Goal: Information Seeking & Learning: Compare options

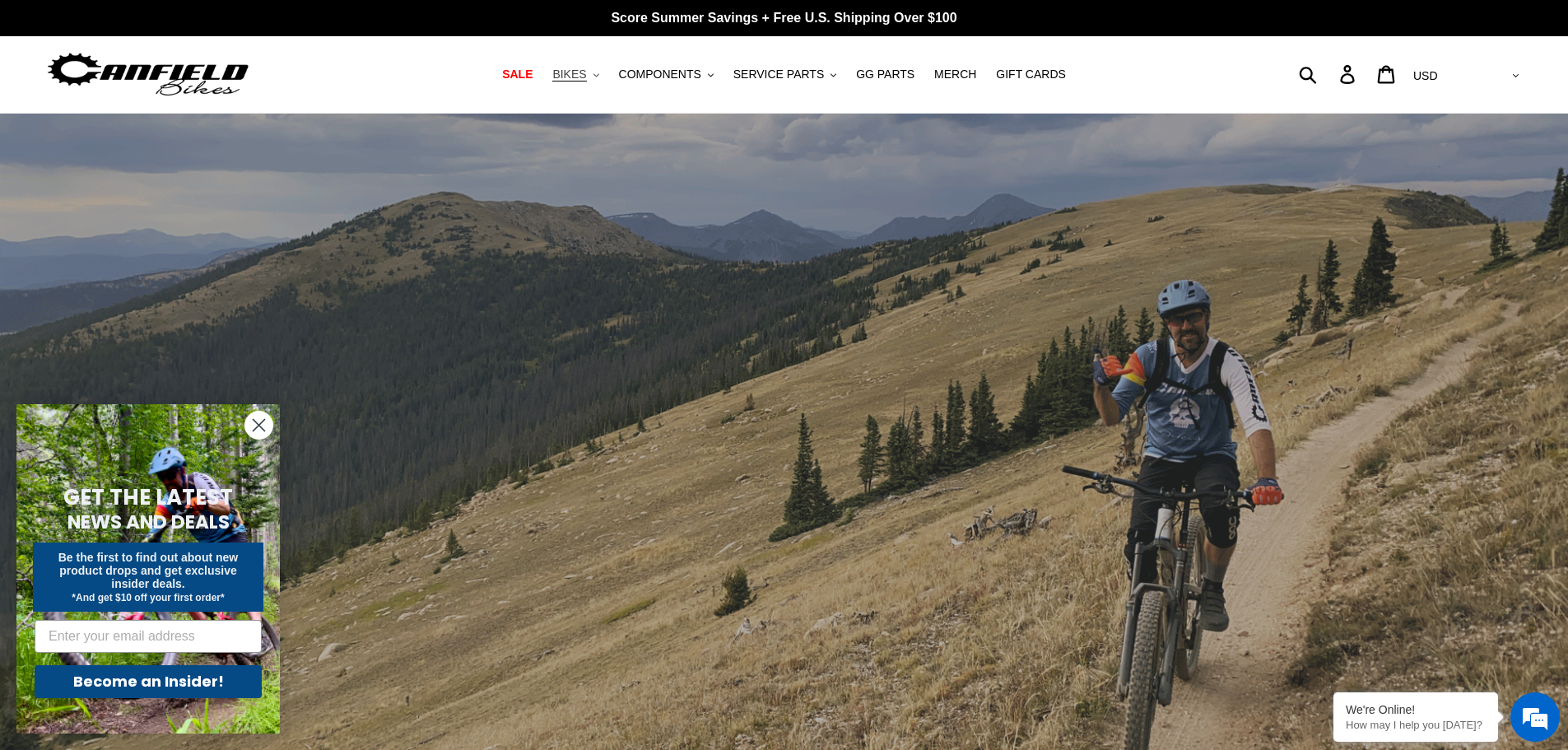
click at [586, 74] on span "BIKES" at bounding box center [569, 75] width 33 height 14
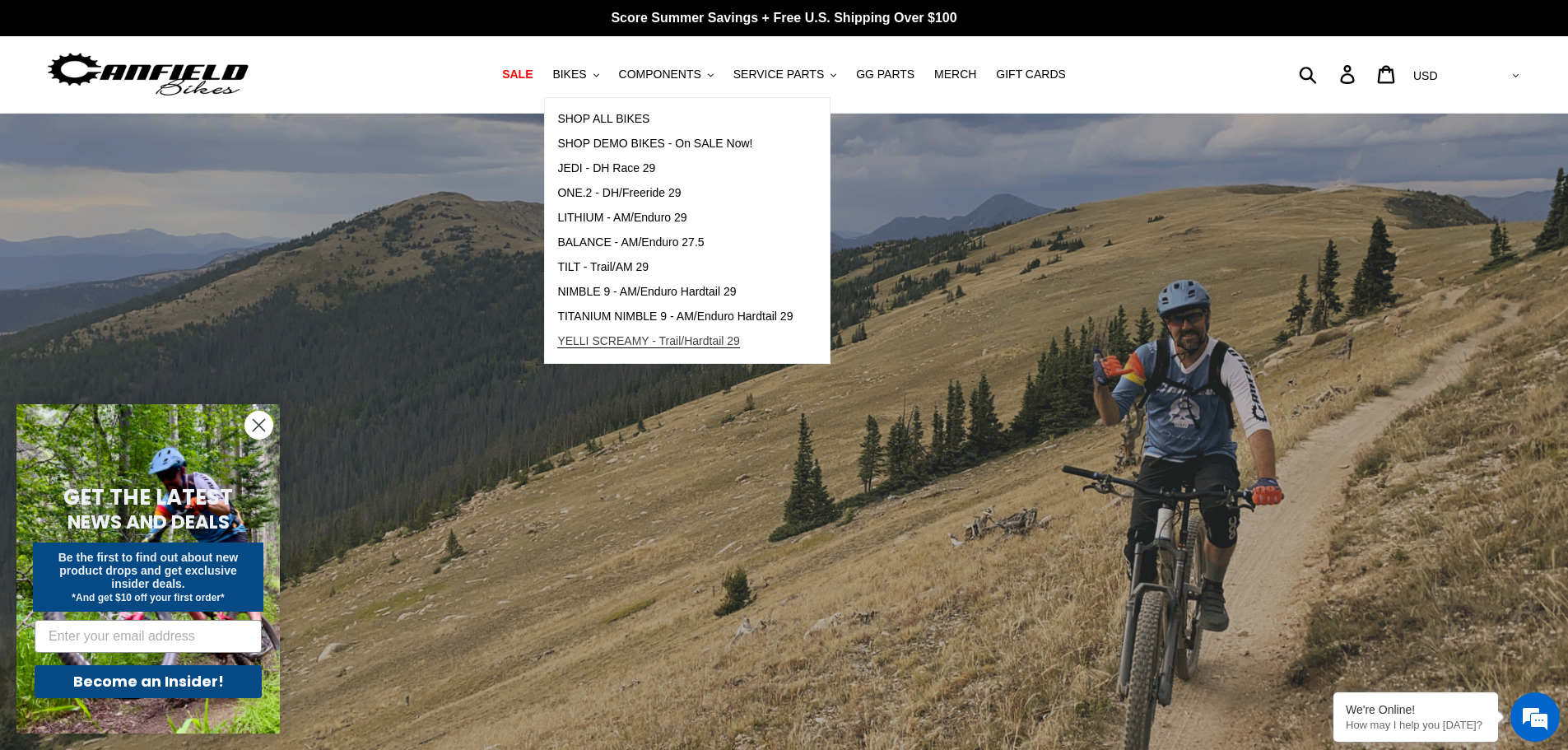
click at [621, 341] on span "YELLI SCREAMY - Trail/Hardtail 29" at bounding box center [649, 341] width 183 height 14
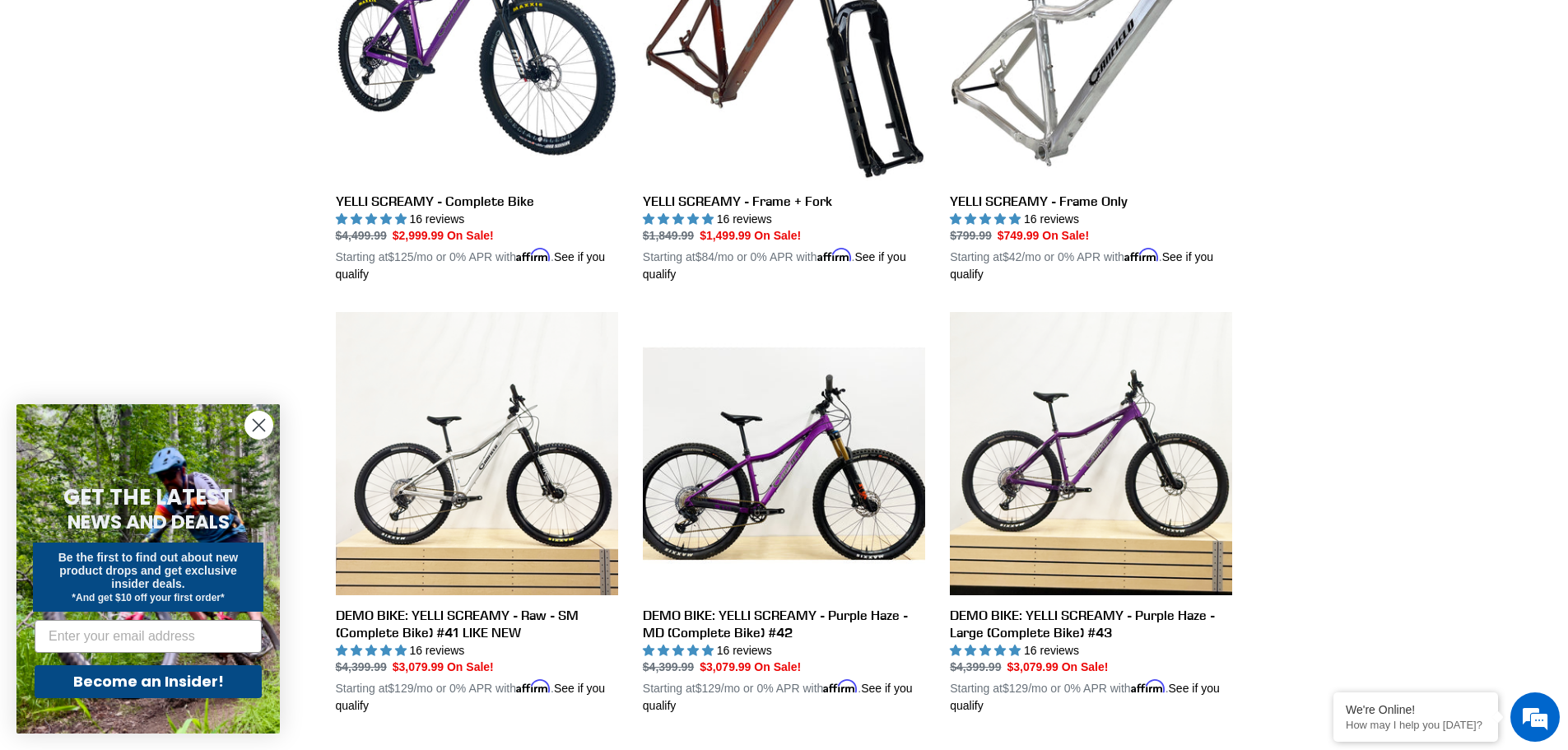
scroll to position [587, 0]
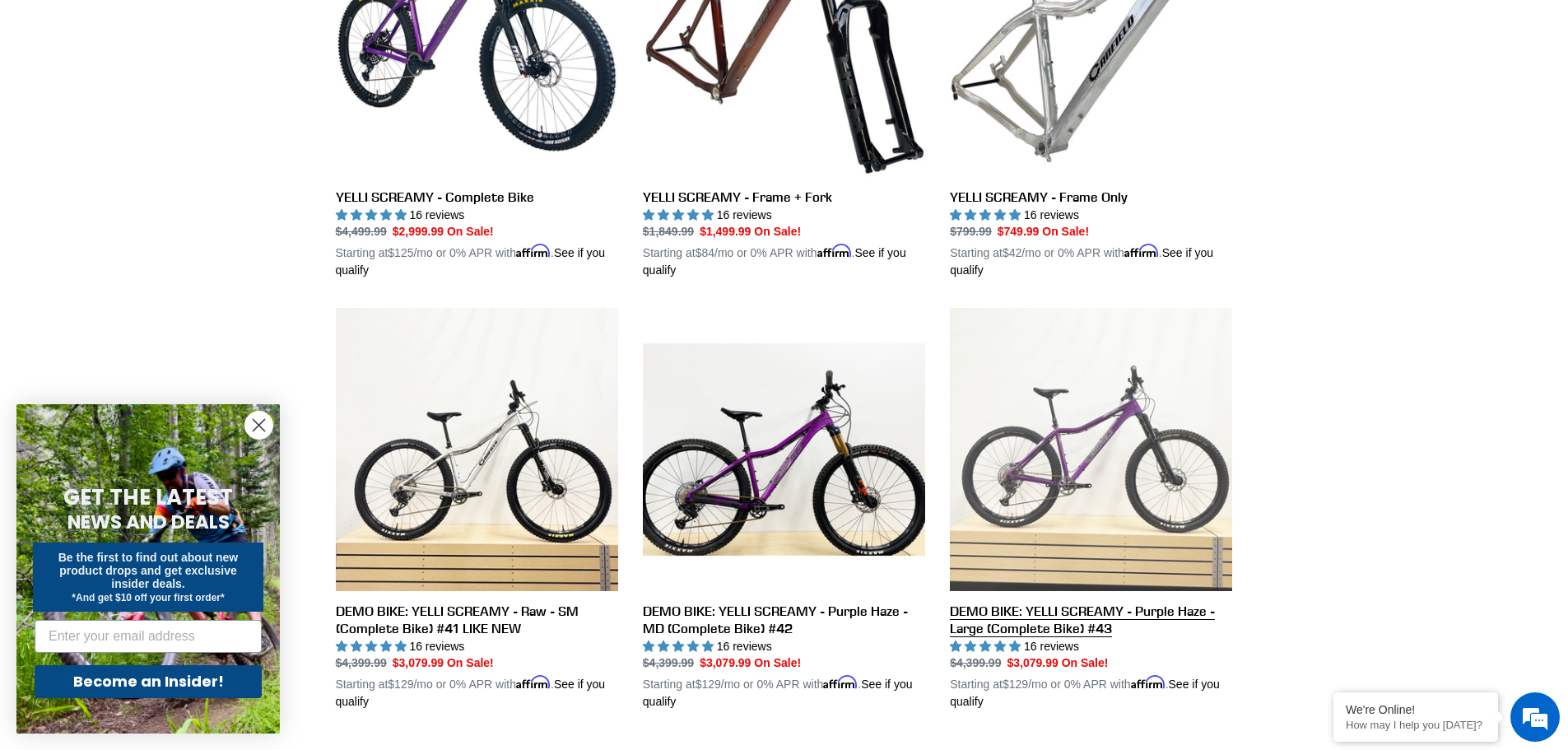
click at [1012, 614] on link "DEMO BIKE: YELLI SCREAMY - Purple Haze - Large (Complete Bike) #43" at bounding box center [1092, 509] width 283 height 403
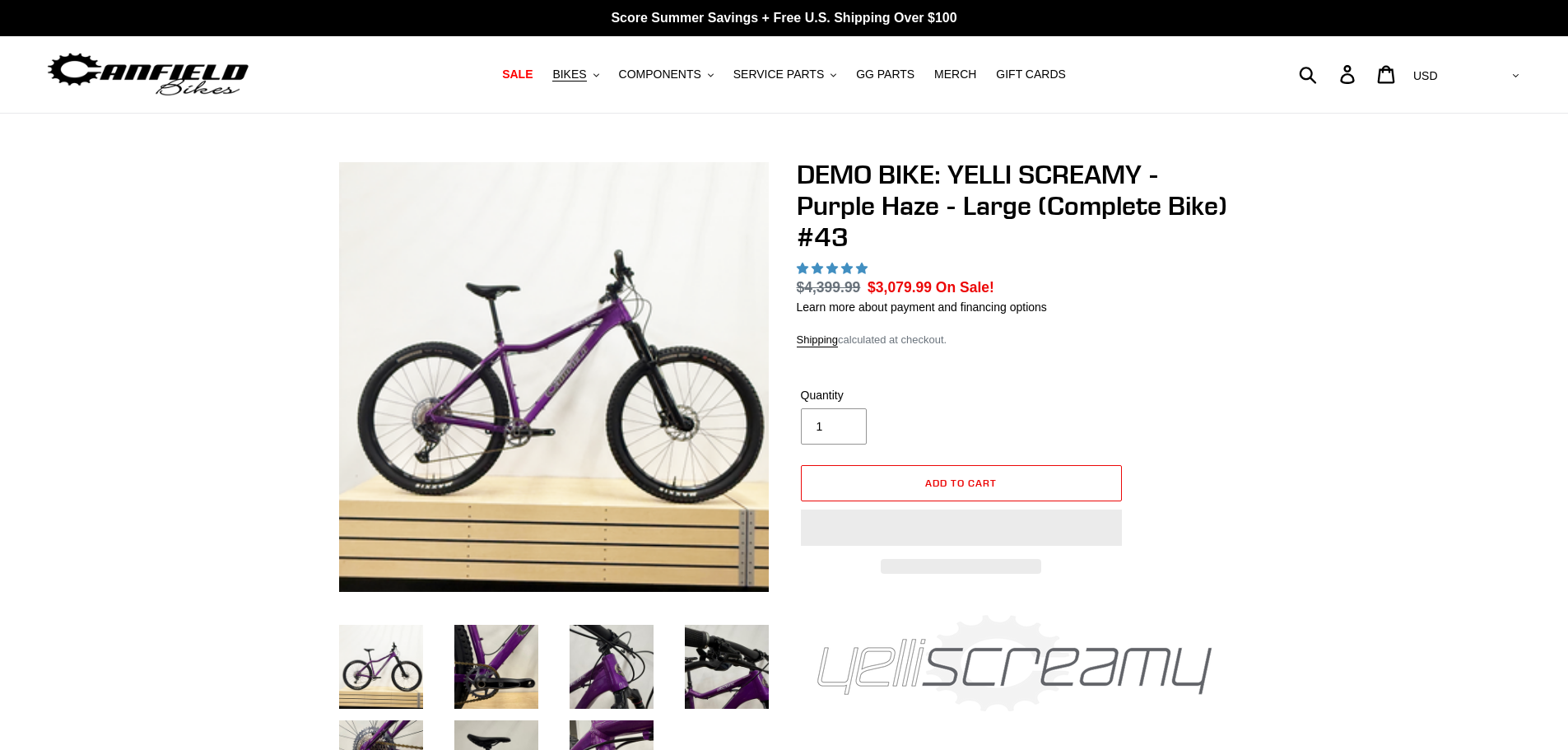
select select "highest-rating"
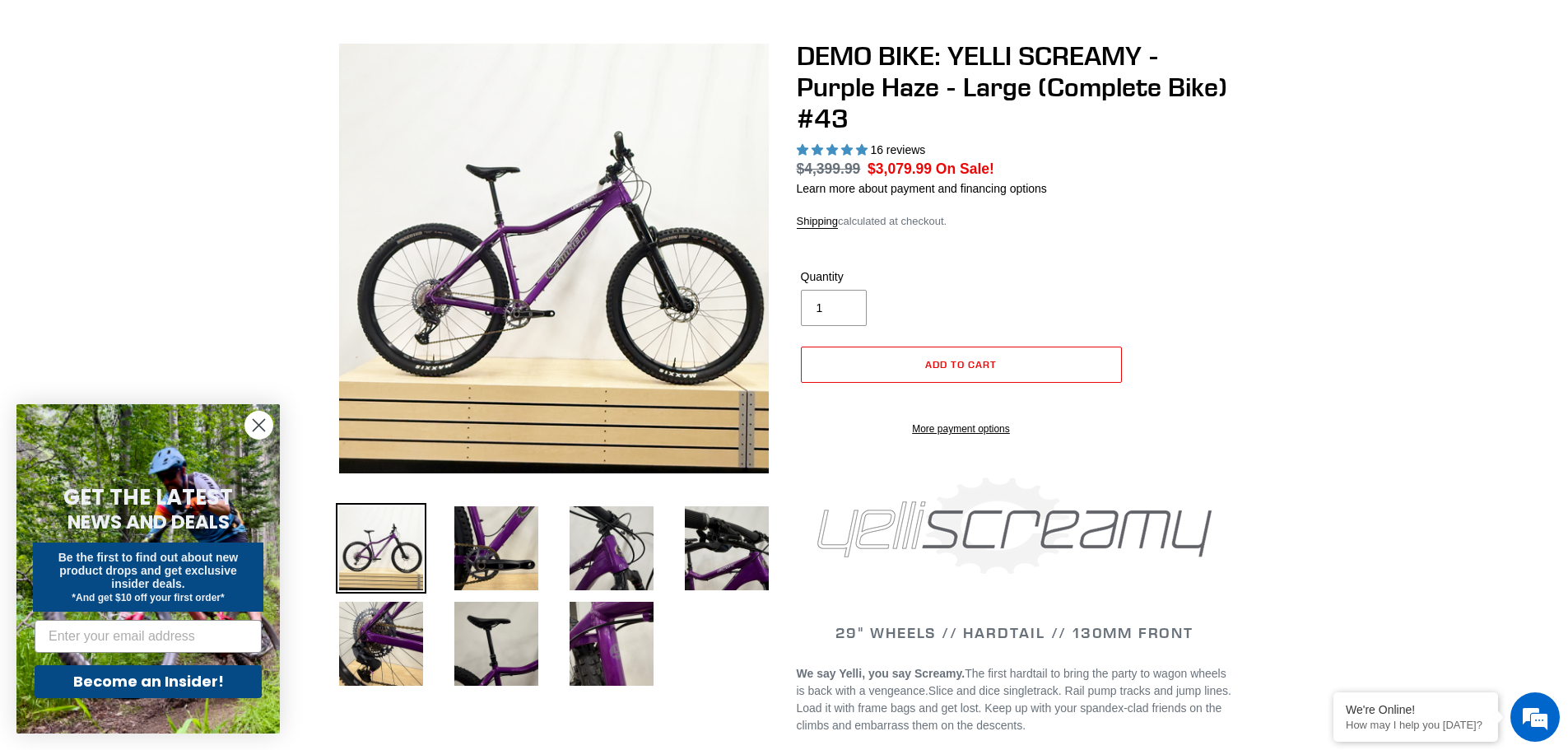
scroll to position [82, 0]
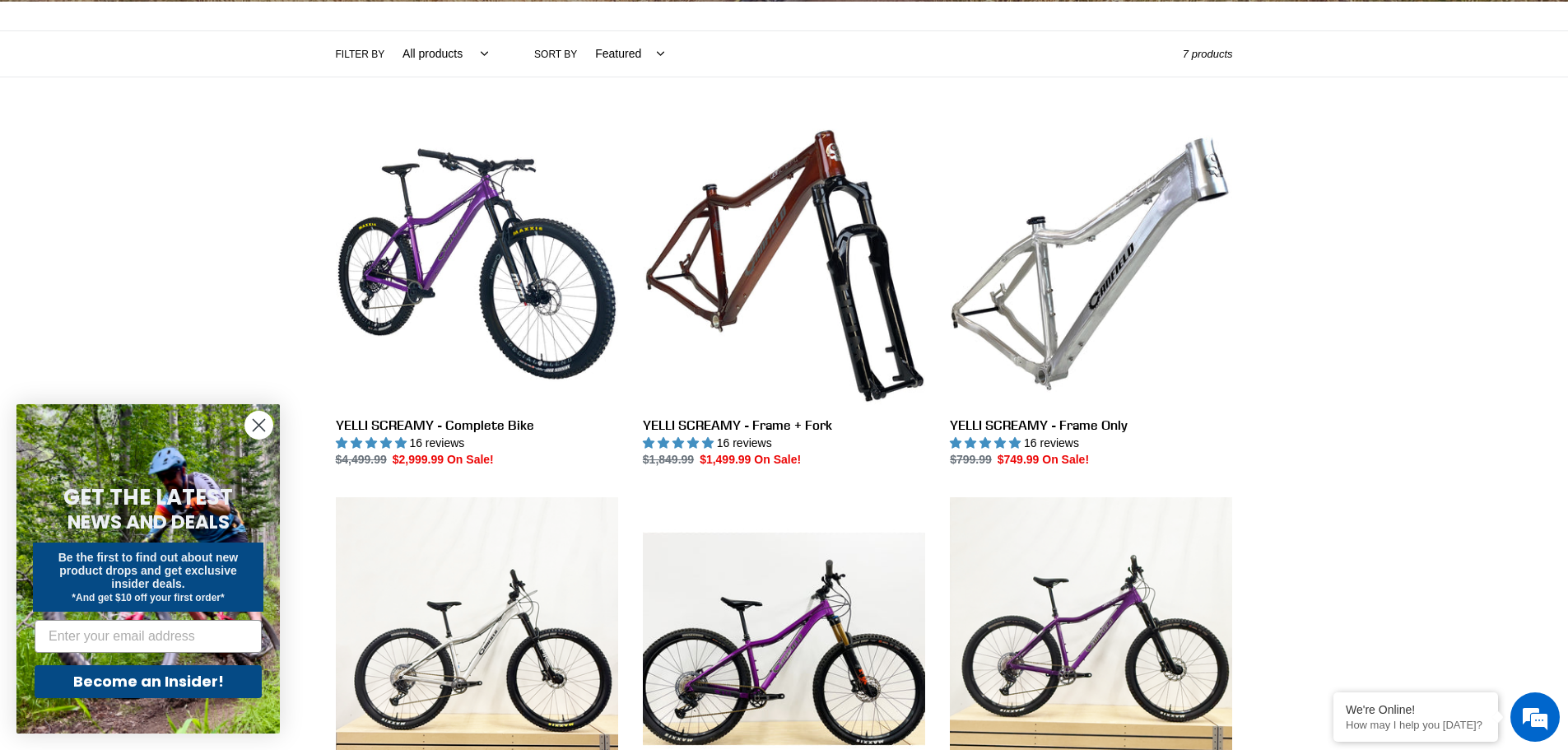
scroll to position [340, 0]
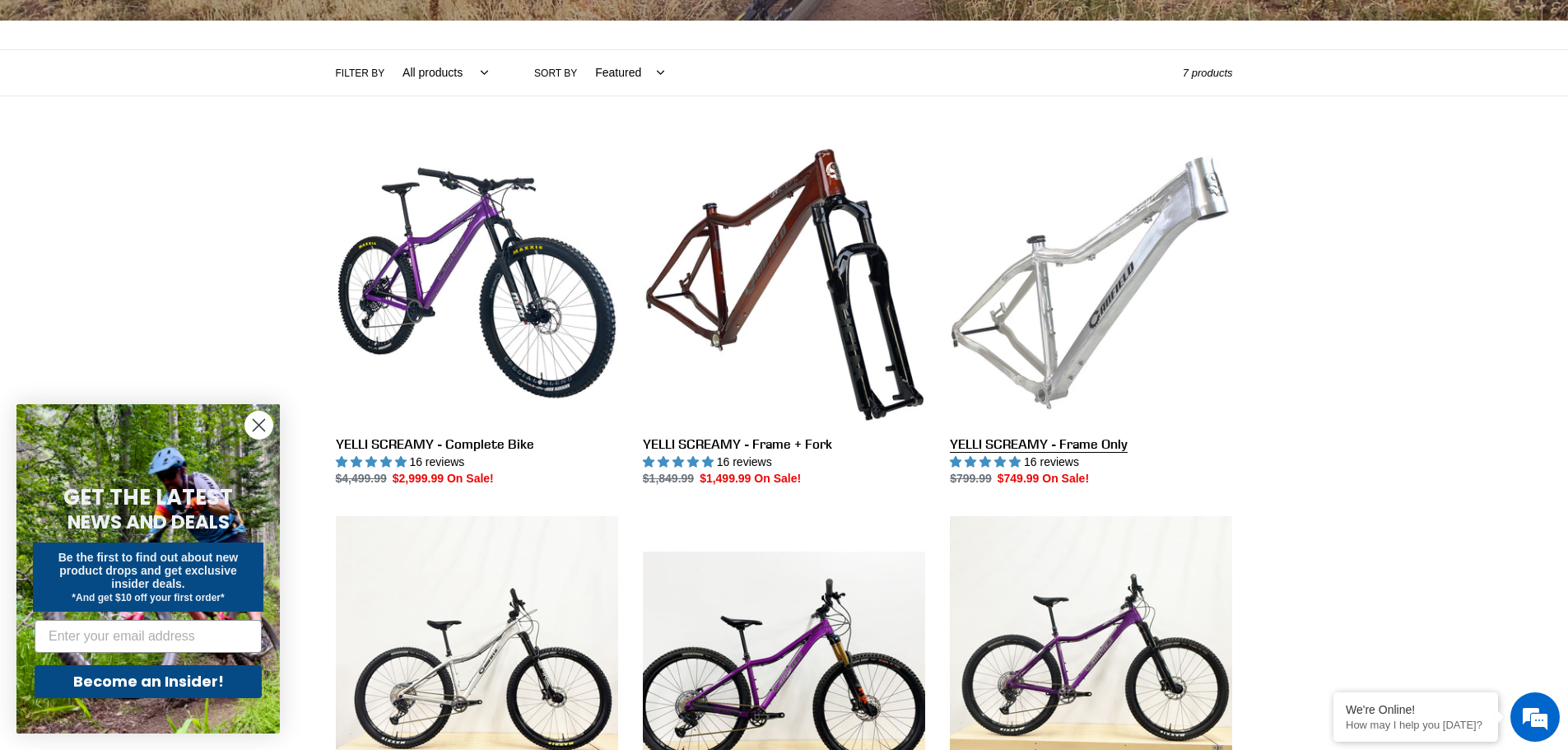
click at [1020, 441] on link "YELLI SCREAMY - Frame Only" at bounding box center [1092, 315] width 283 height 347
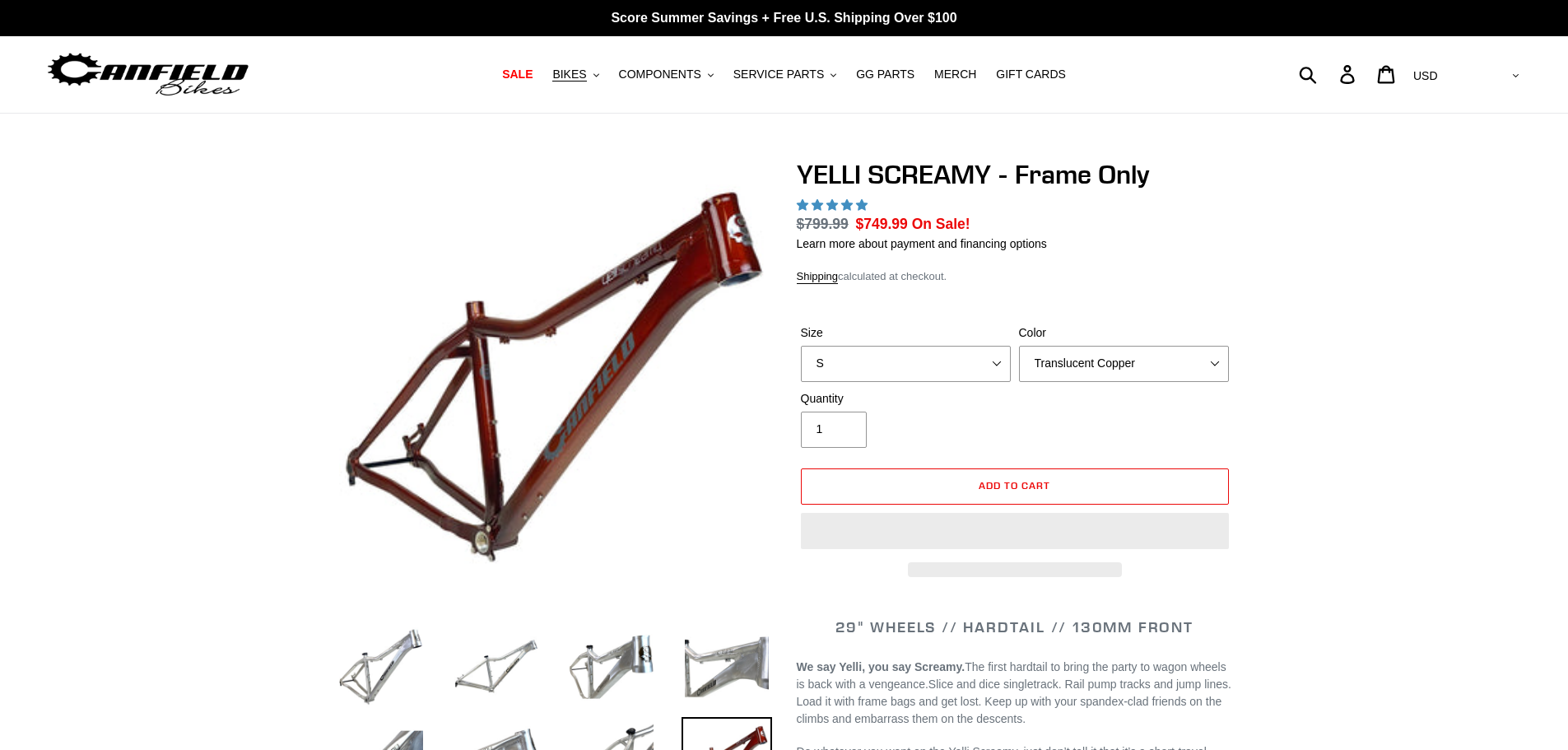
select select "highest-rating"
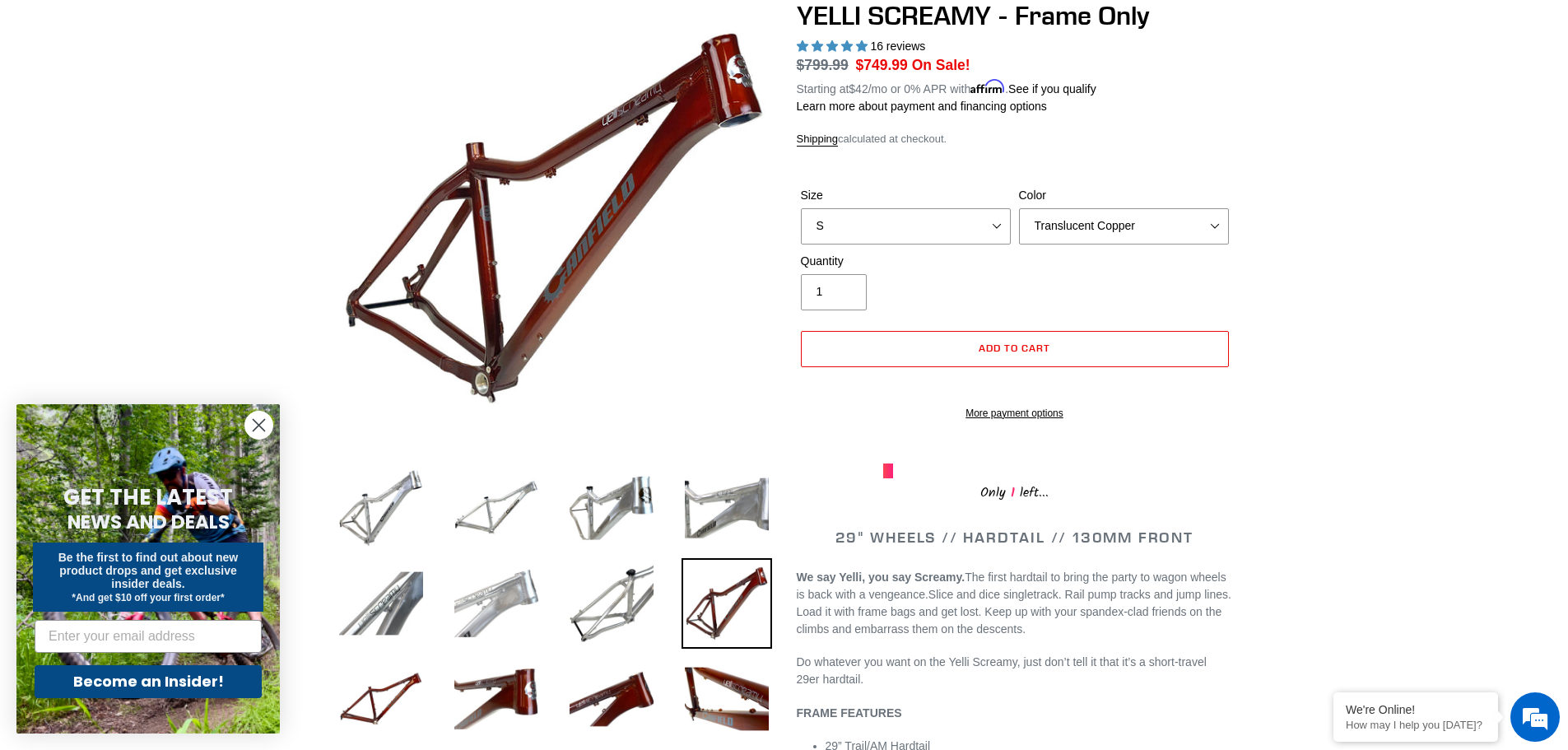
scroll to position [103, 0]
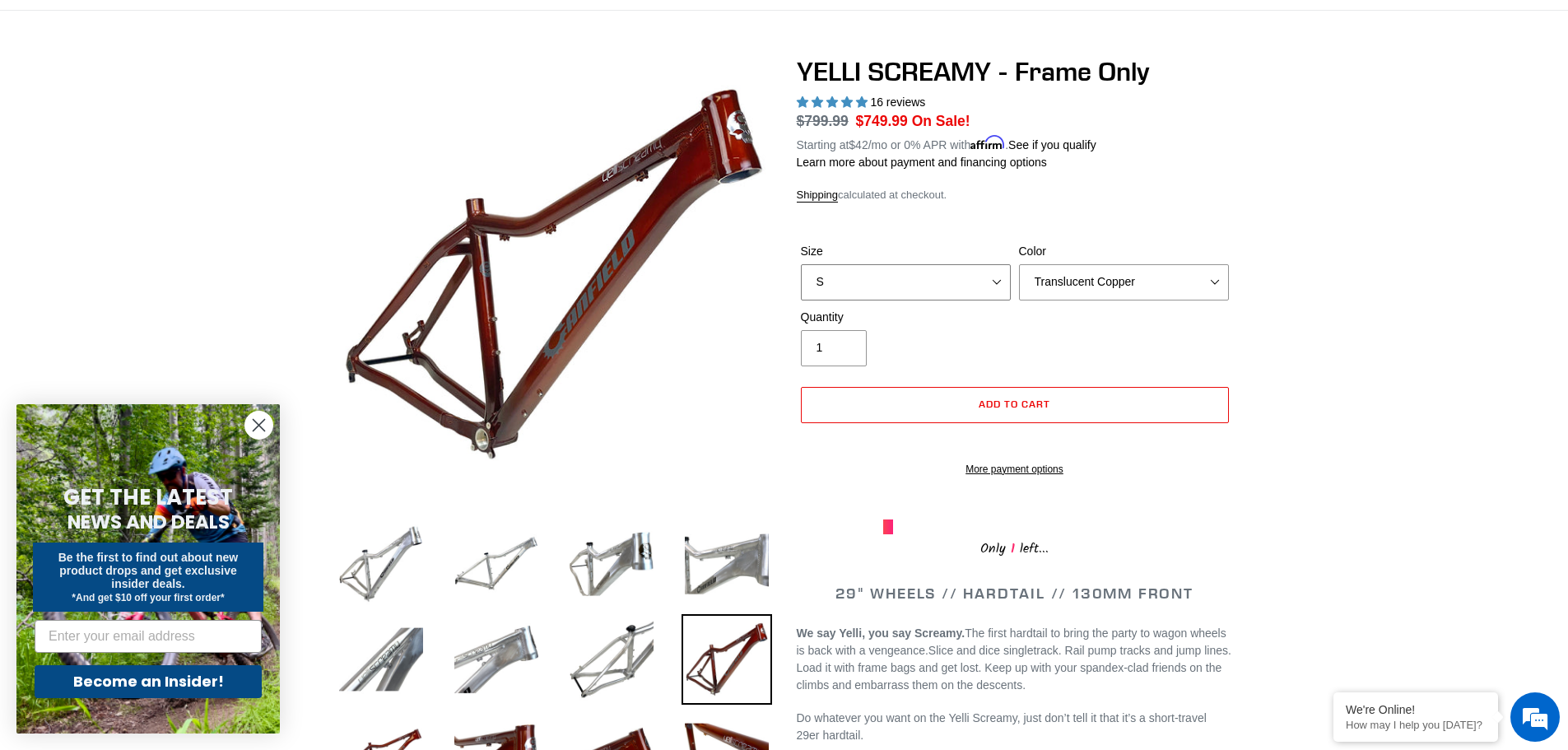
click at [827, 280] on select "S M L XL" at bounding box center [906, 282] width 210 height 36
select select "L"
click at [801, 264] on select "S M L XL" at bounding box center [906, 282] width 210 height 36
click at [1056, 287] on select "Translucent Copper Purple Haze Raw" at bounding box center [1124, 282] width 210 height 36
select select "Raw"
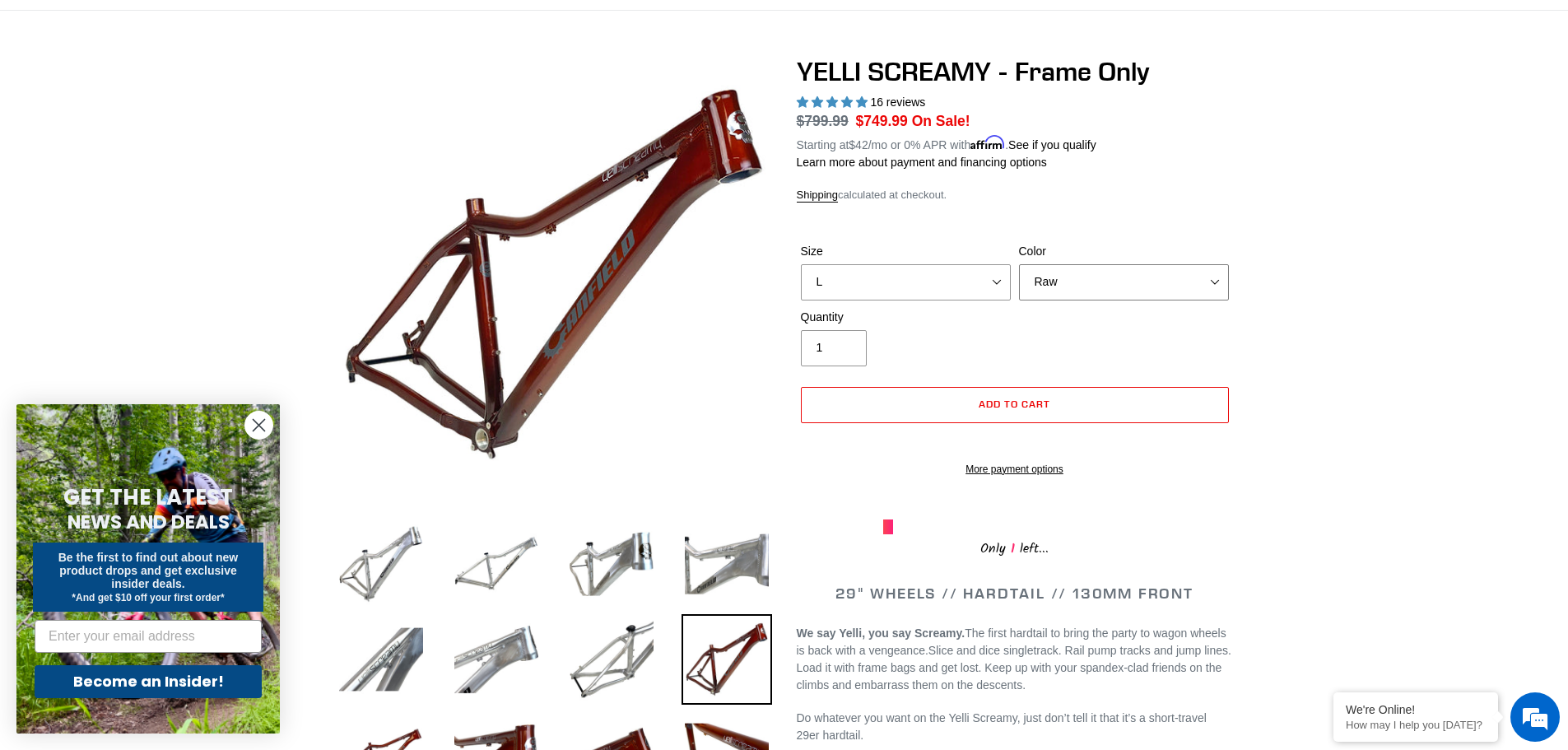
click at [1020, 264] on select "Translucent Copper Purple Haze Raw" at bounding box center [1124, 282] width 210 height 36
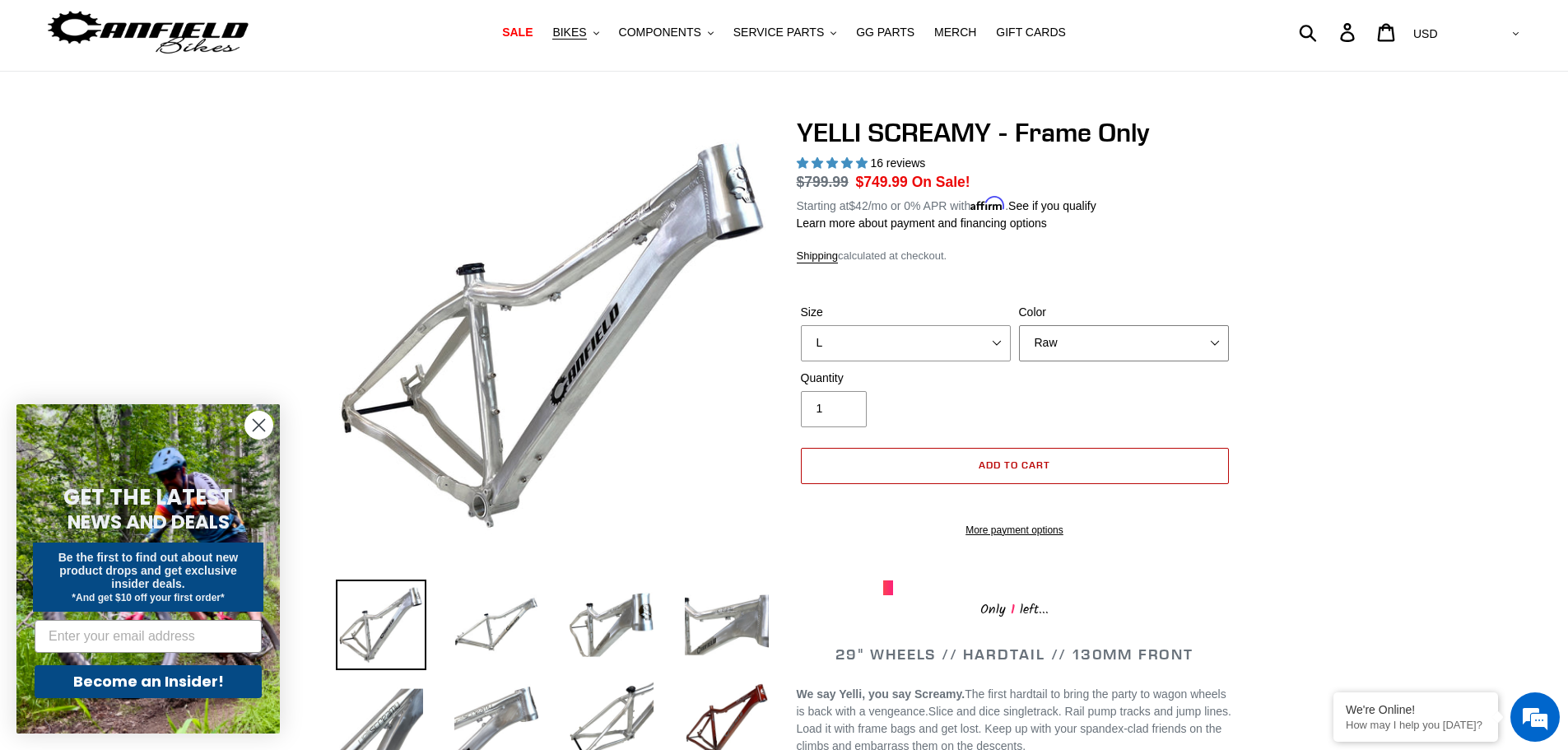
scroll to position [41, 0]
click at [1046, 339] on select "Translucent Copper Purple Haze Raw" at bounding box center [1124, 345] width 210 height 36
click at [586, 30] on span "BIKES" at bounding box center [569, 33] width 33 height 14
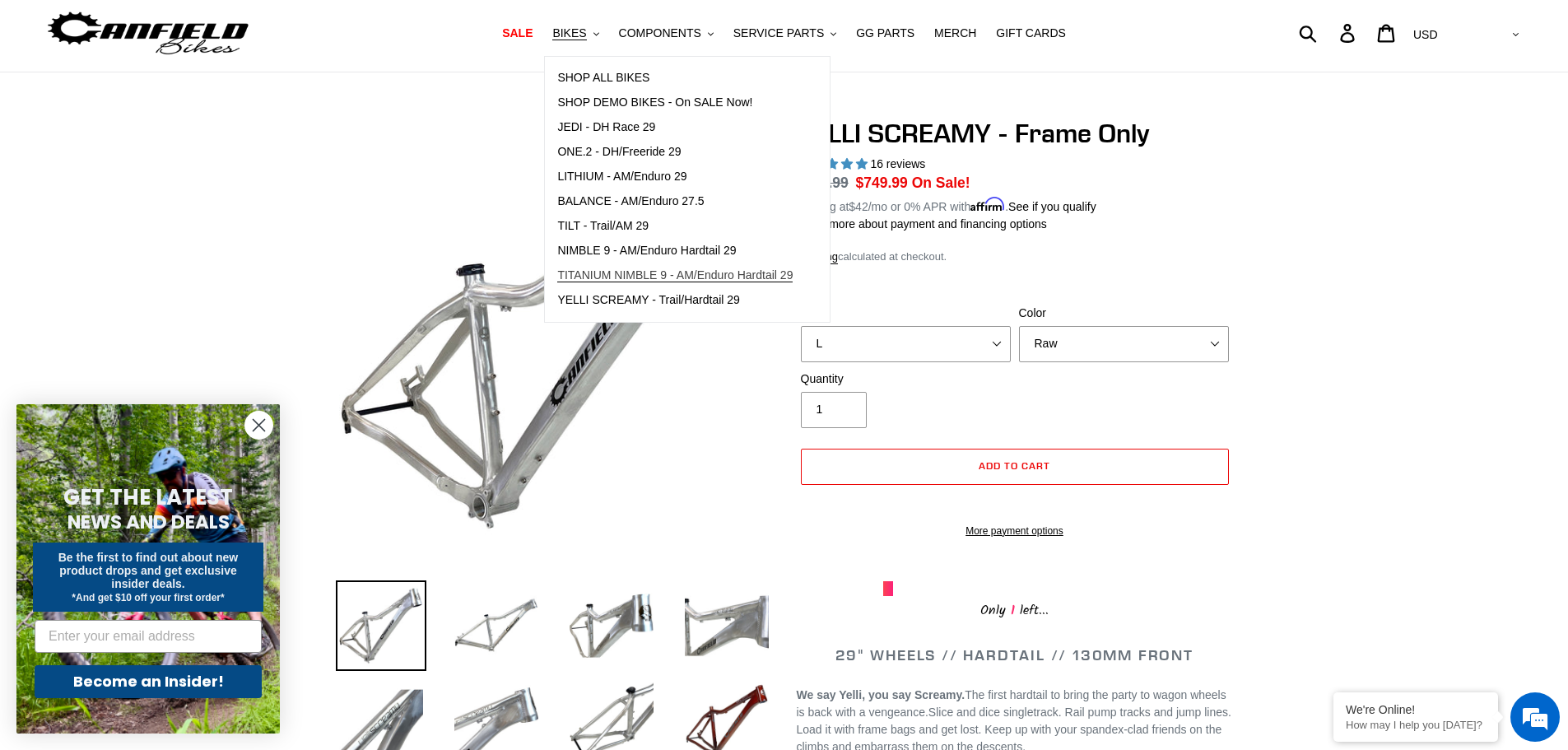
click at [625, 276] on span "TITANIUM NIMBLE 9 - AM/Enduro Hardtail 29" at bounding box center [675, 275] width 236 height 14
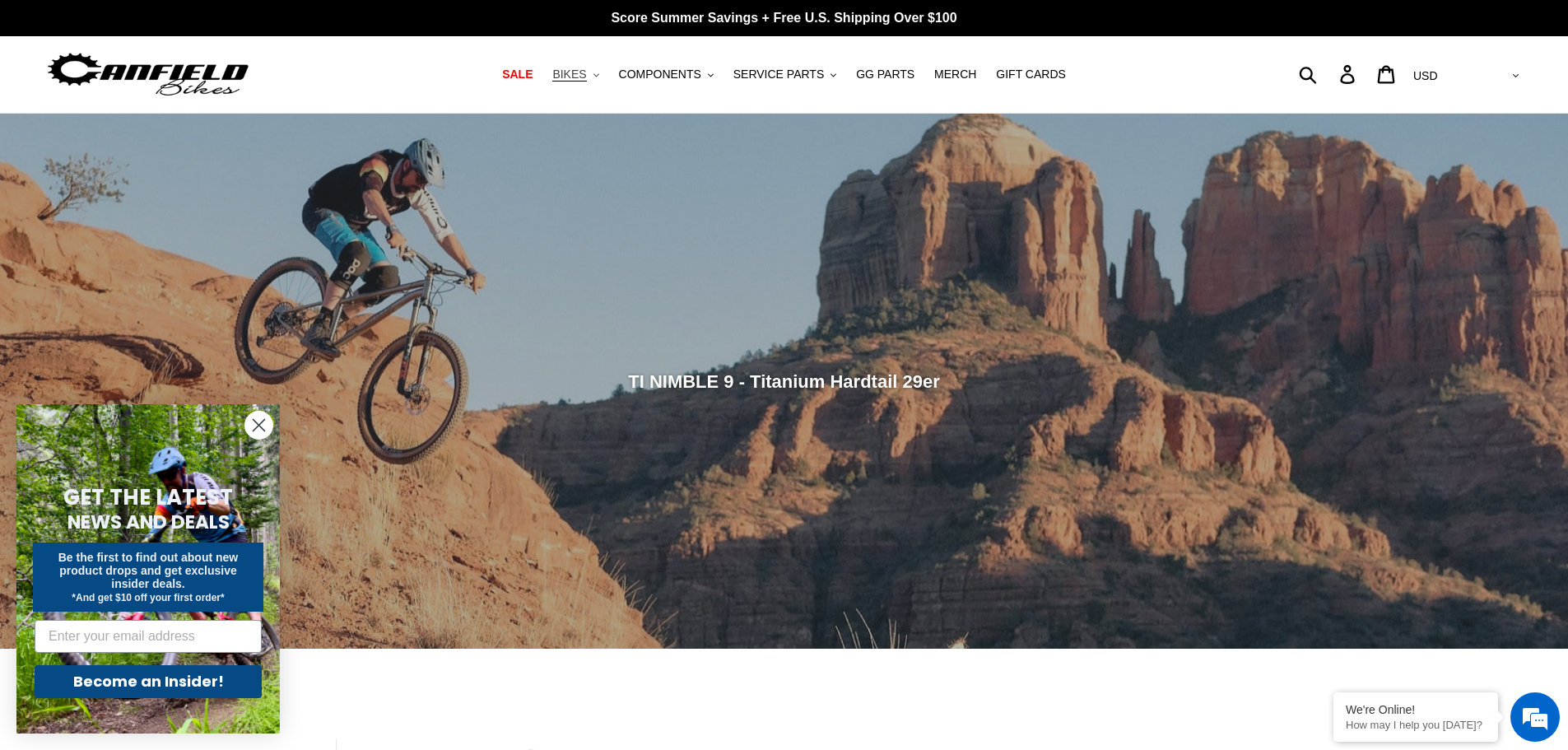
click at [586, 75] on span "BIKES" at bounding box center [569, 75] width 33 height 14
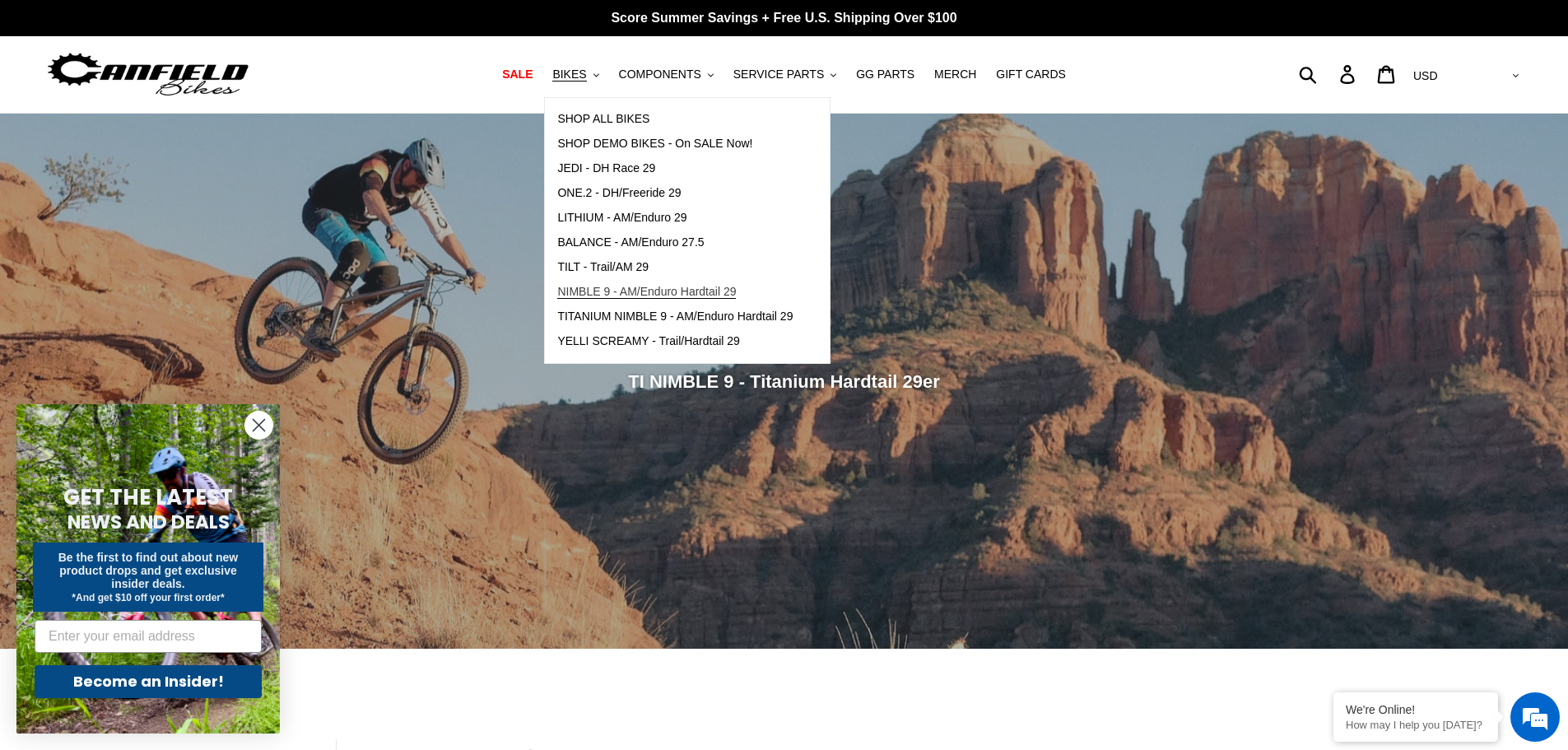
click at [609, 295] on span "NIMBLE 9 - AM/Enduro Hardtail 29" at bounding box center [647, 291] width 179 height 14
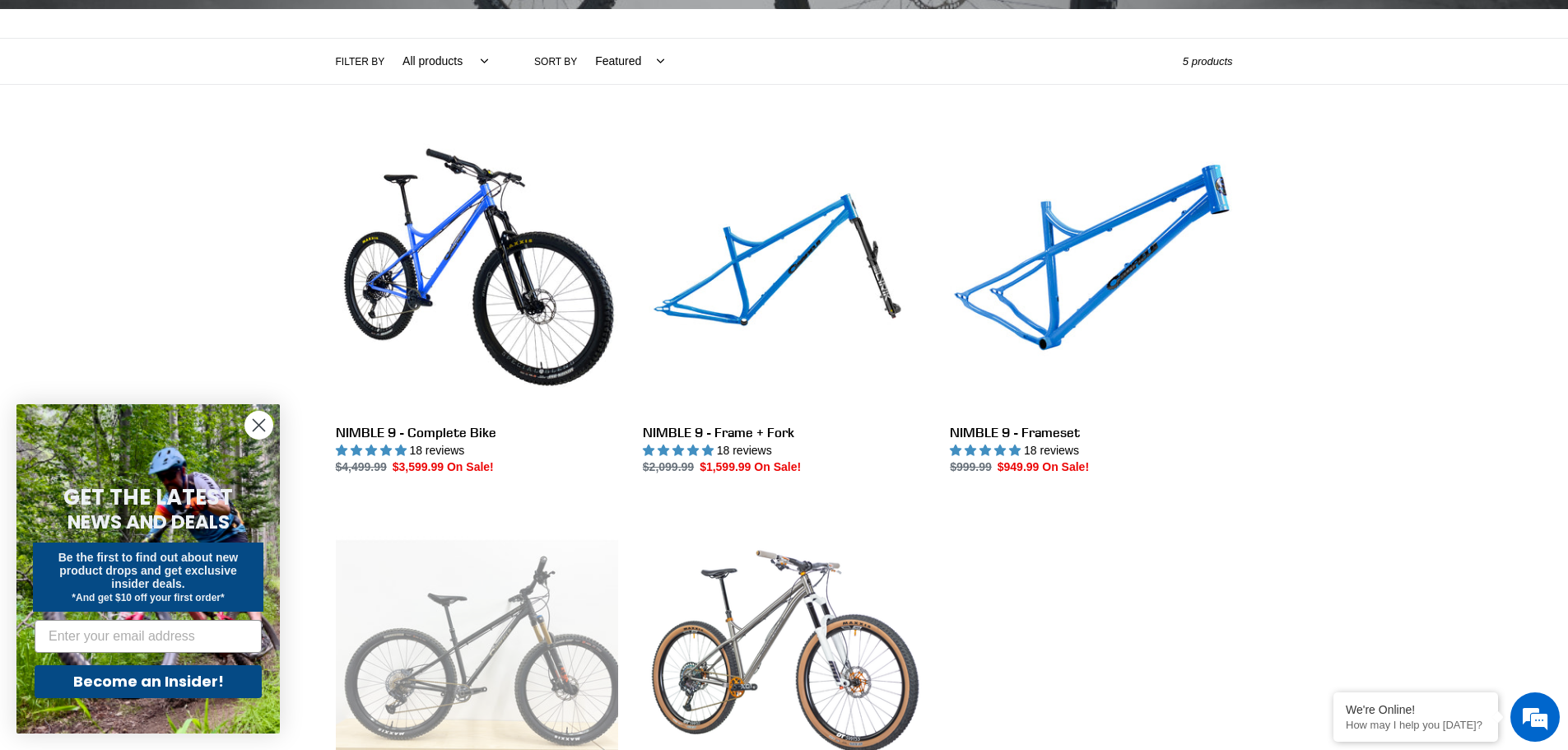
scroll to position [370, 0]
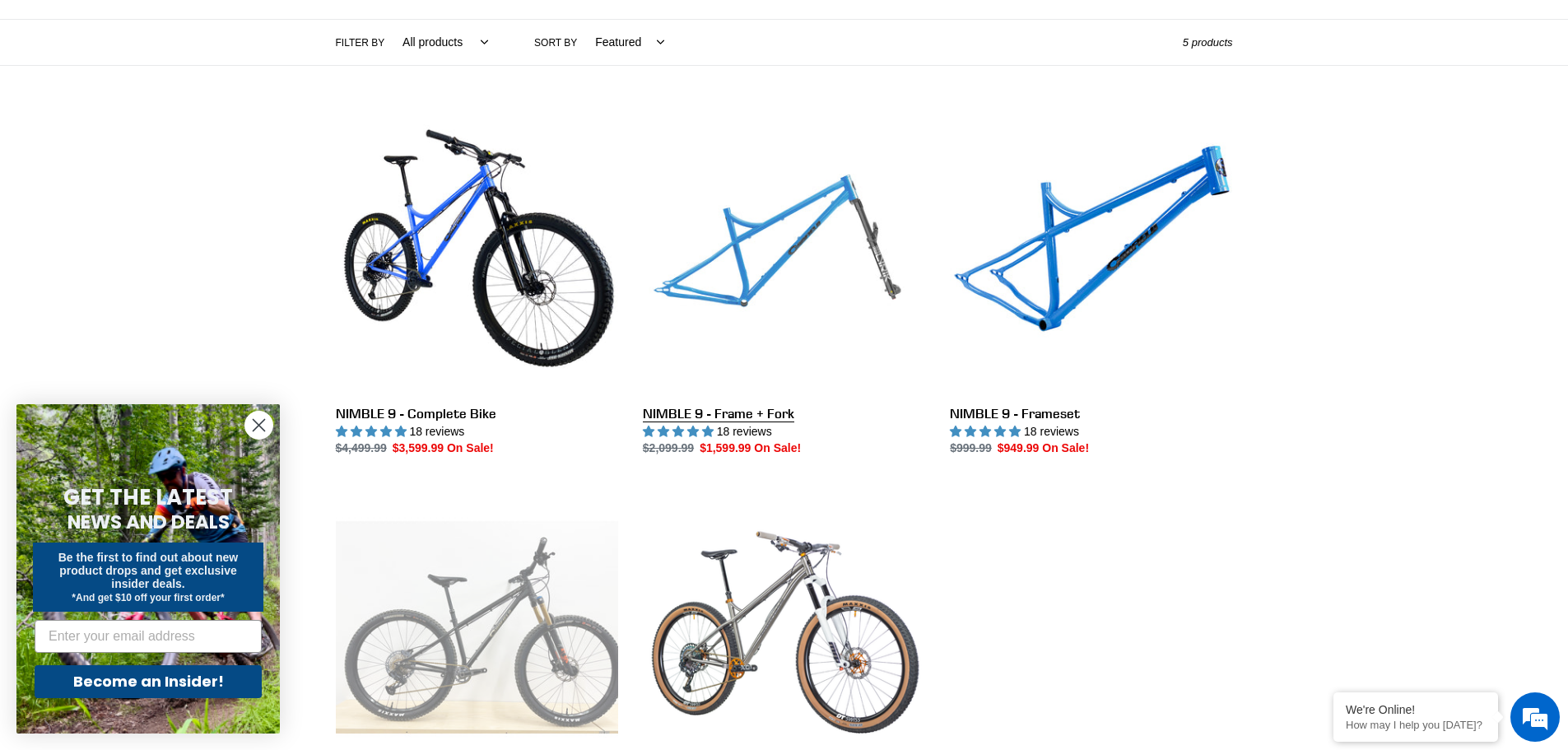
click at [740, 285] on link "NIMBLE 9 - Frame + Fork" at bounding box center [784, 285] width 283 height 347
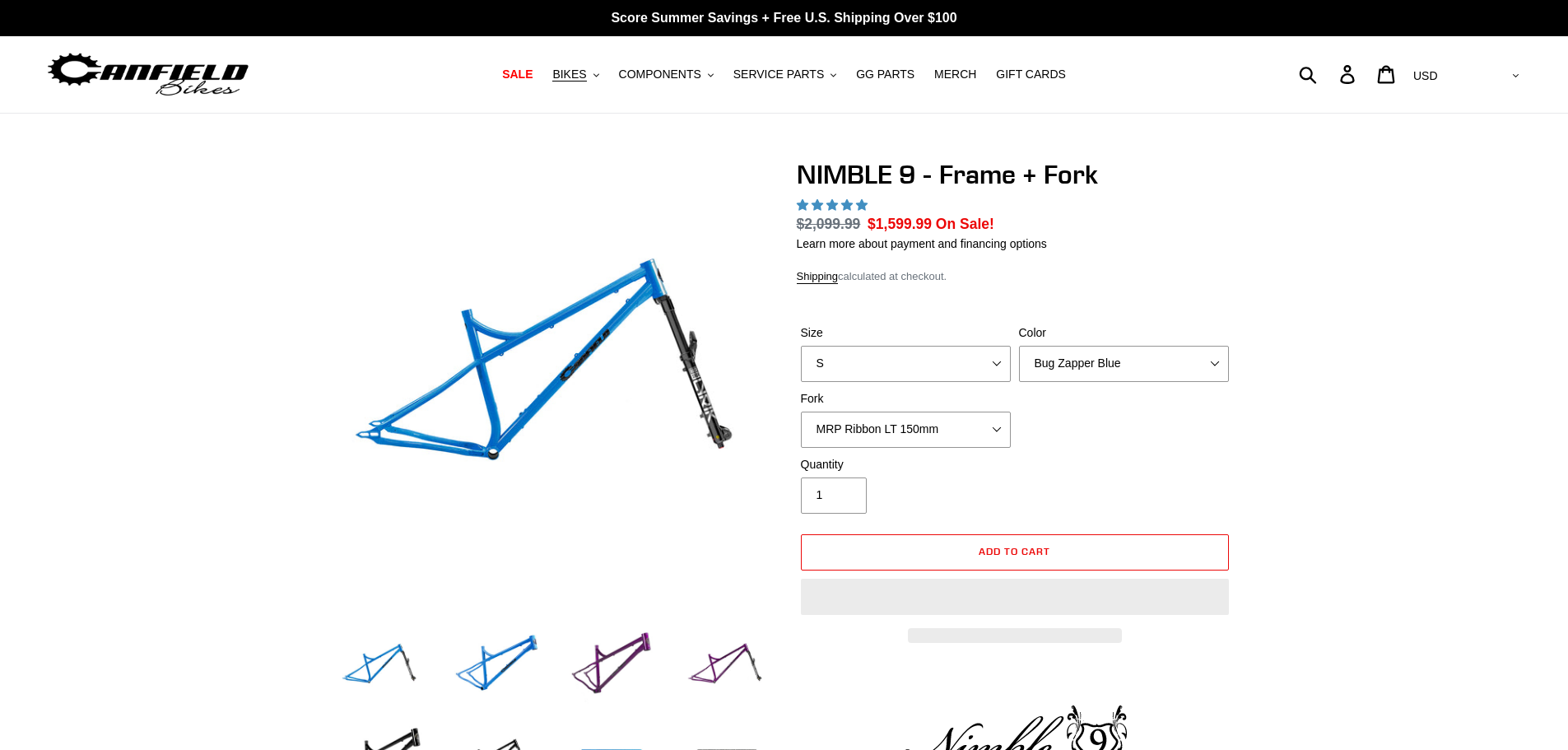
select select "highest-rating"
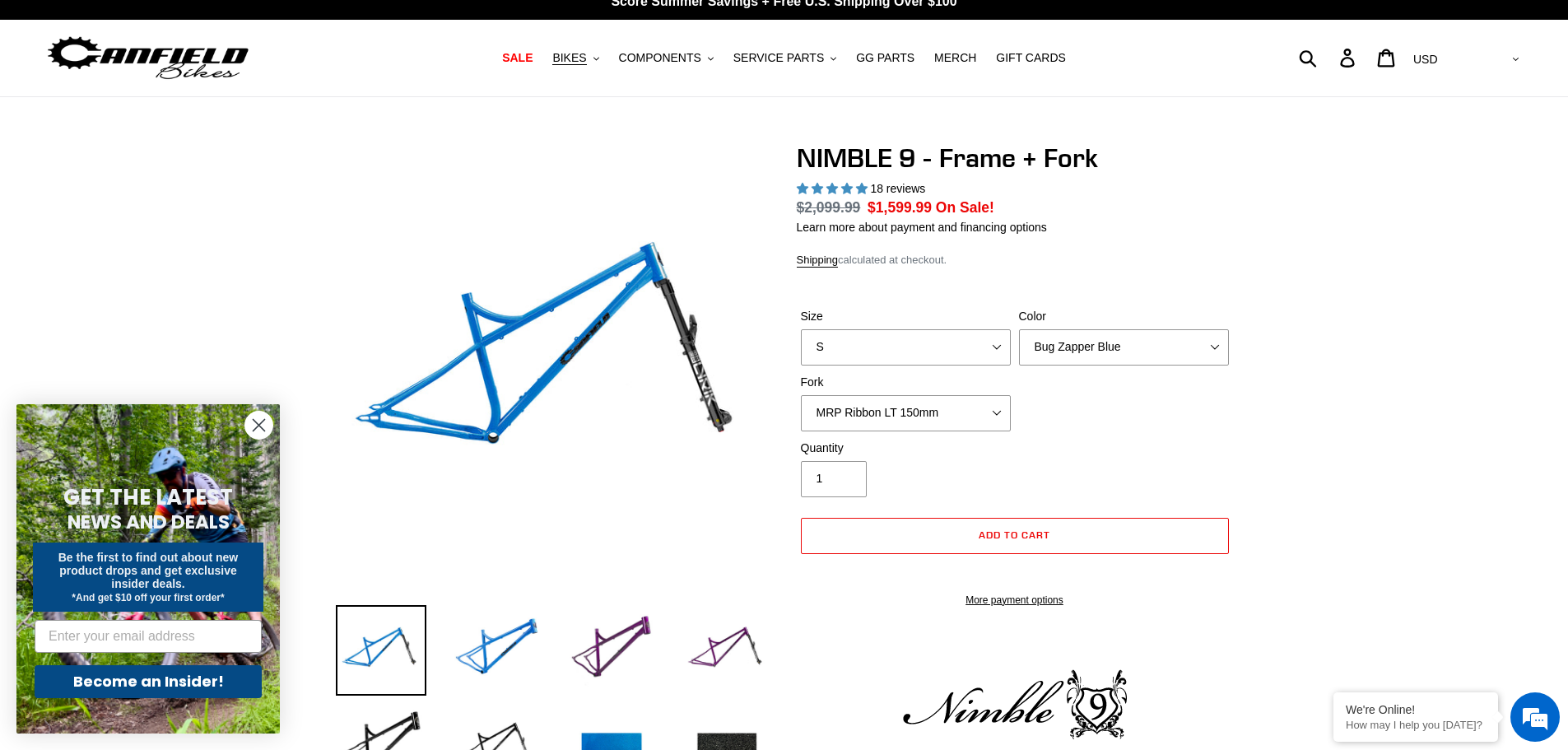
scroll to position [21, 0]
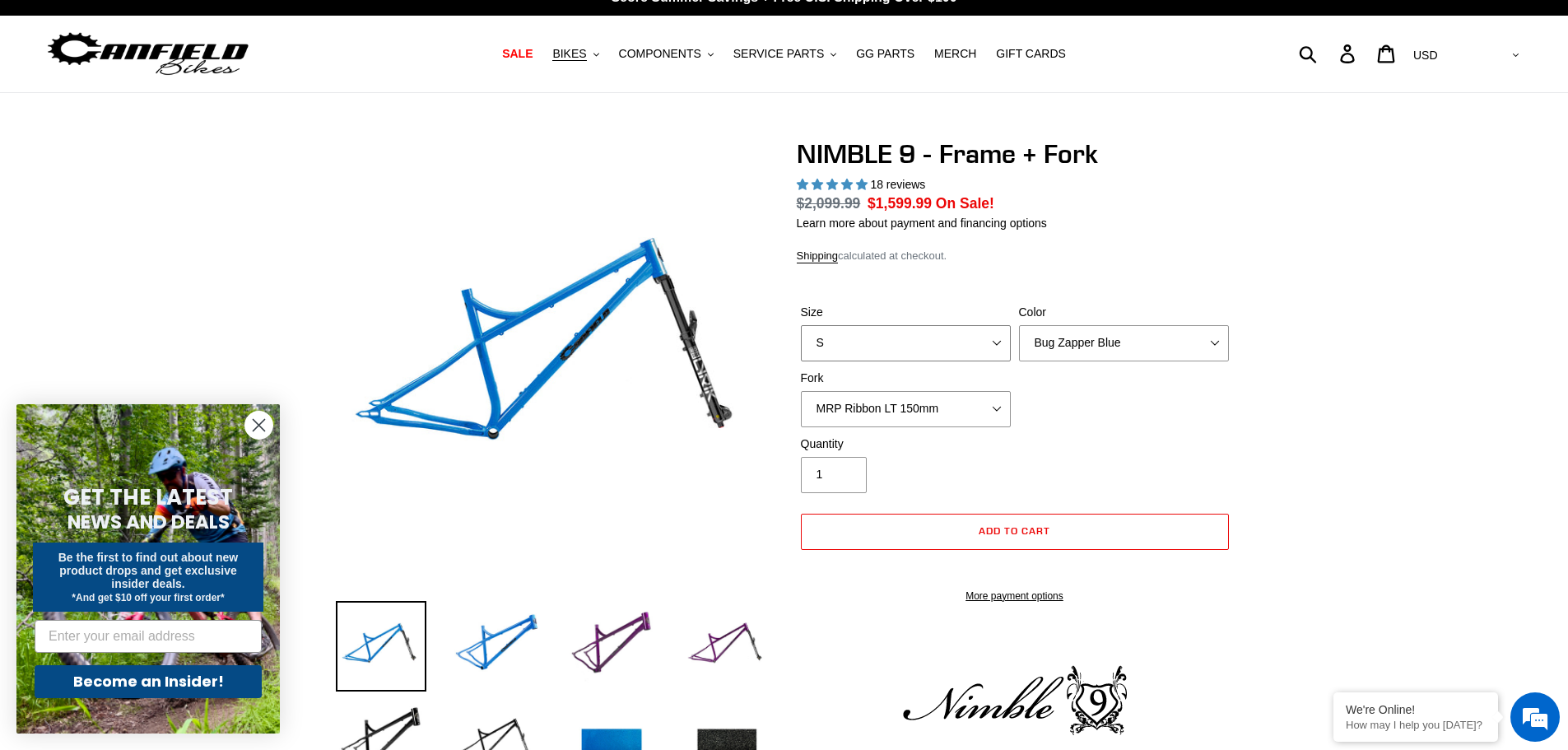
click at [928, 342] on select "S M L XL" at bounding box center [906, 344] width 210 height 36
select select "L"
click at [801, 326] on select "S M L XL" at bounding box center [906, 344] width 210 height 36
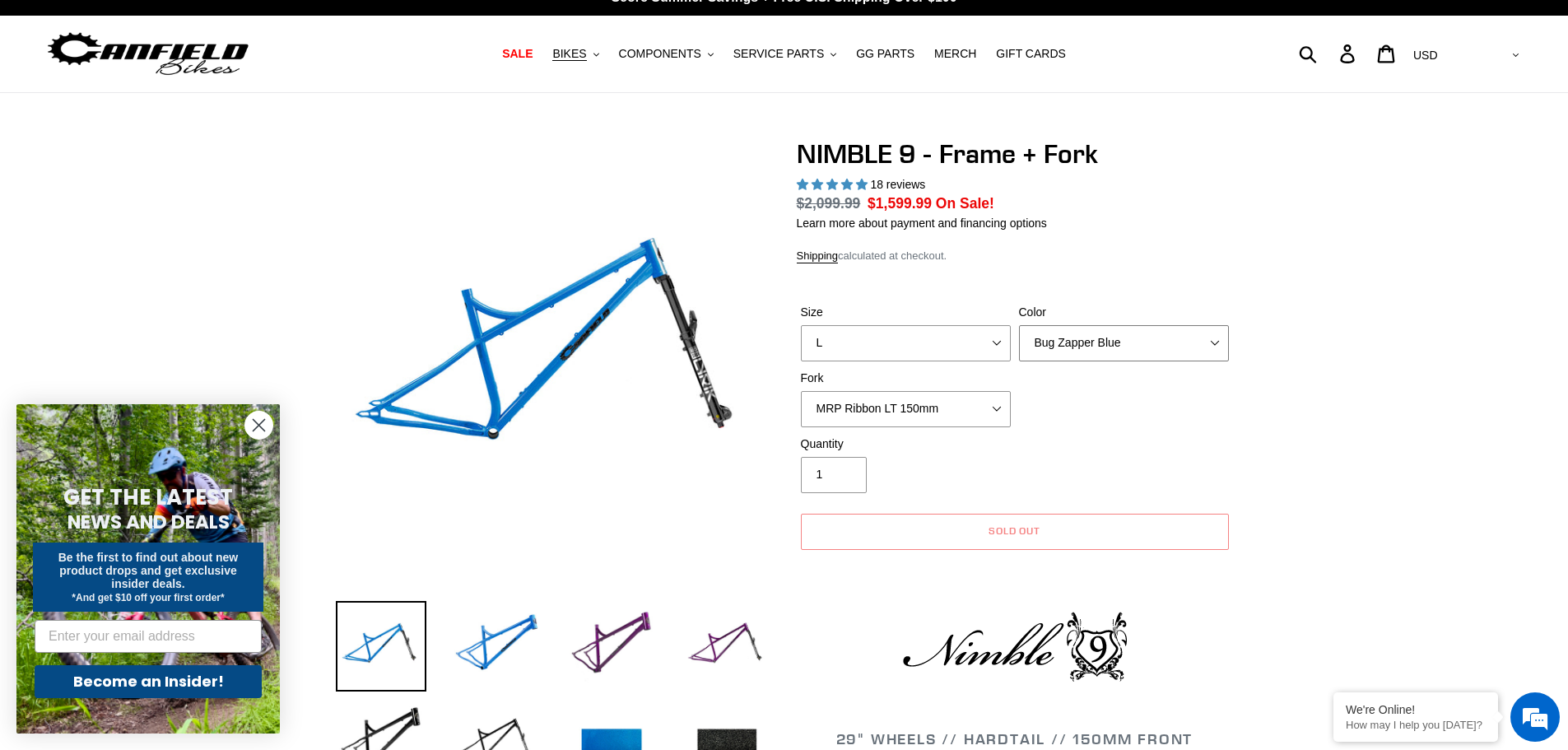
click at [1056, 341] on select "Bug Zapper Blue Purple Haze - Sold Out Galaxy Black" at bounding box center [1124, 344] width 210 height 36
select select "Galaxy Black"
click at [1020, 326] on select "Bug Zapper Blue Purple Haze - Sold Out Galaxy Black" at bounding box center [1124, 344] width 210 height 36
click at [979, 413] on select "MRP Ribbon LT 150mm Fox 36 Factory Grip X 150mm (Special Order) RockShox Lyrik …" at bounding box center [906, 409] width 210 height 36
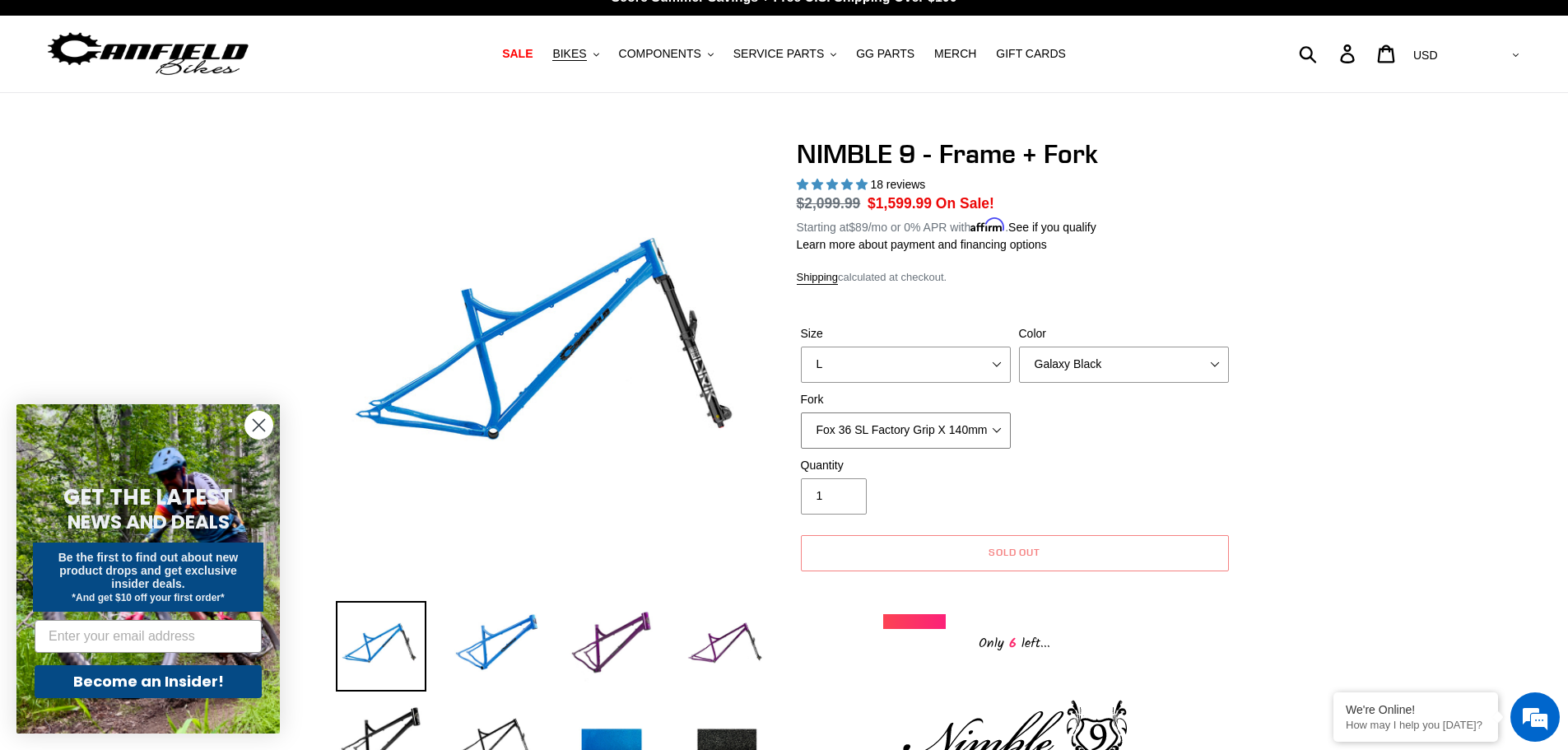
click at [801, 412] on select "MRP Ribbon LT 150mm Fox 36 Factory Grip X 150mm (Special Order) RockShox Lyrik …" at bounding box center [906, 430] width 210 height 36
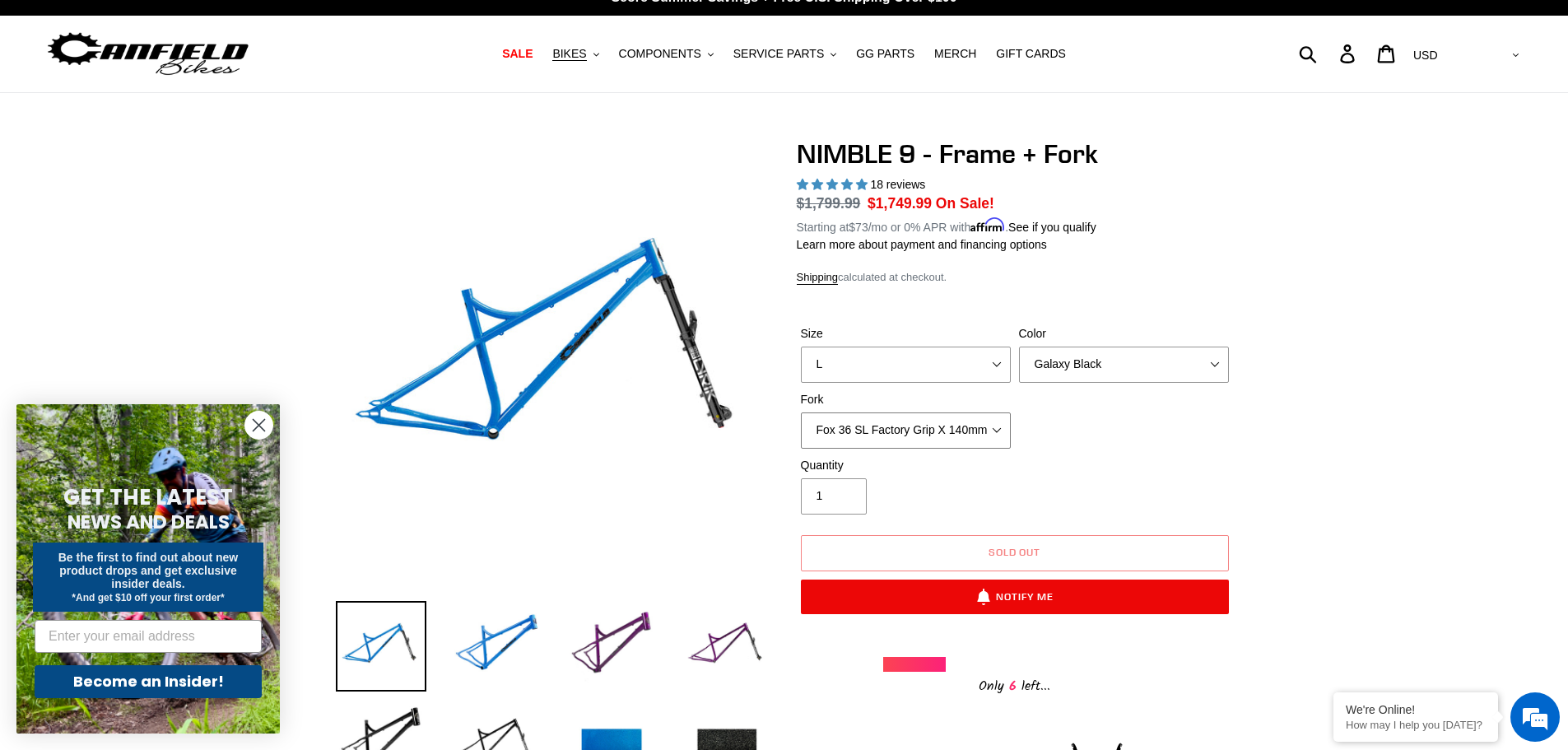
click at [923, 426] on select "MRP Ribbon LT 150mm Fox 36 Factory Grip X 150mm (Special Order) RockShox Lyrik …" at bounding box center [906, 430] width 210 height 36
click at [801, 412] on select "MRP Ribbon LT 150mm Fox 36 Factory Grip X 150mm (Special Order) RockShox Lyrik …" at bounding box center [906, 430] width 210 height 36
click at [1091, 433] on div "Size S M L XL Color Bug Zapper Blue Purple Haze - Sold Out Galaxy Black Fork MR…" at bounding box center [1014, 392] width 436 height 132
click at [972, 427] on select "MRP Ribbon LT 150mm Fox 36 Factory Grip X 150mm (Special Order) RockShox Lyrik …" at bounding box center [906, 430] width 210 height 36
click at [801, 412] on select "MRP Ribbon LT 150mm Fox 36 Factory Grip X 150mm (Special Order) RockShox Lyrik …" at bounding box center [906, 430] width 210 height 36
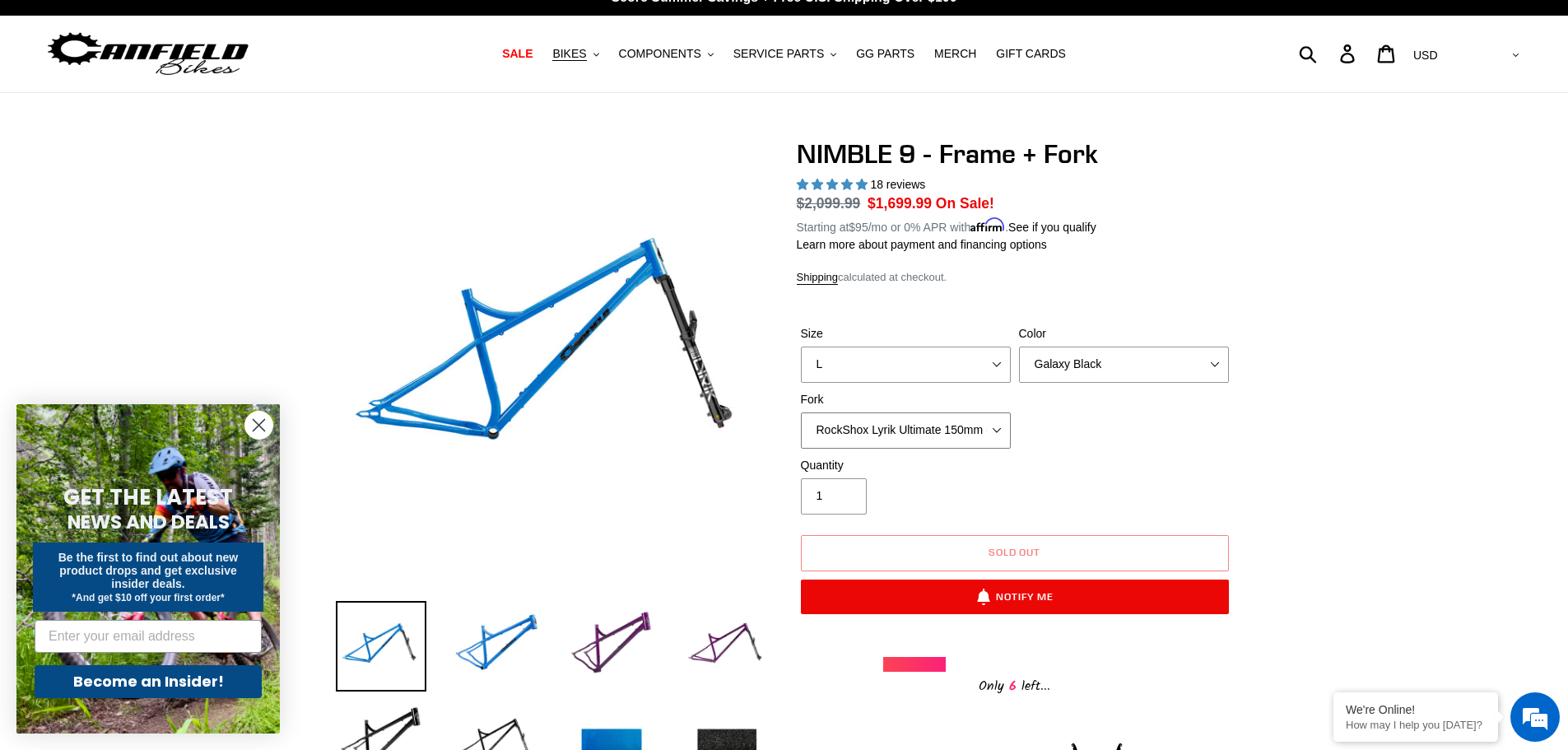
click at [996, 426] on select "MRP Ribbon LT 150mm Fox 36 Factory Grip X 150mm (Special Order) RockShox Lyrik …" at bounding box center [906, 430] width 210 height 36
select select "Fox 36 SL Factory Grip X 140mm"
click at [801, 412] on select "MRP Ribbon LT 150mm Fox 36 Factory Grip X 150mm (Special Order) RockShox Lyrik …" at bounding box center [906, 430] width 210 height 36
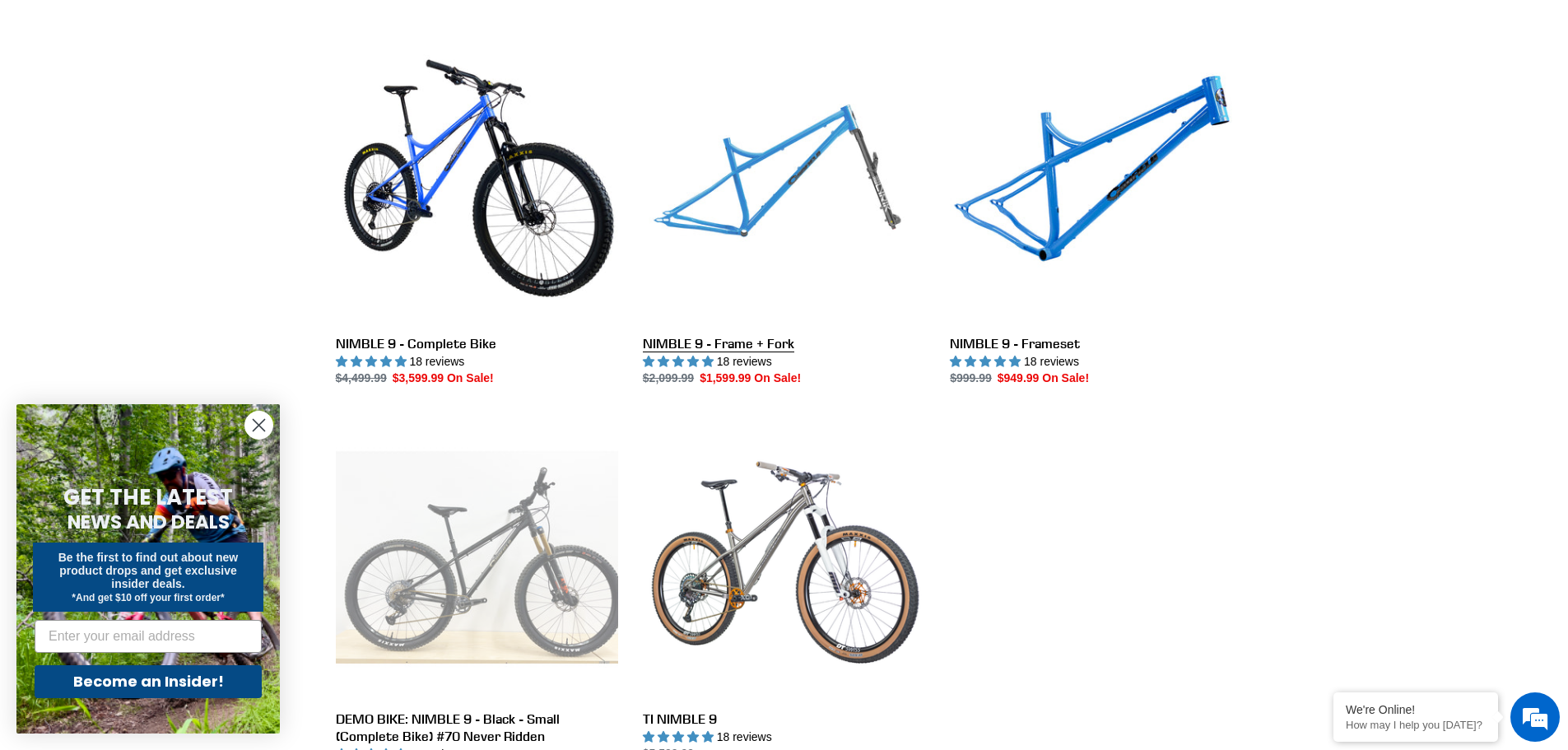
scroll to position [432, 0]
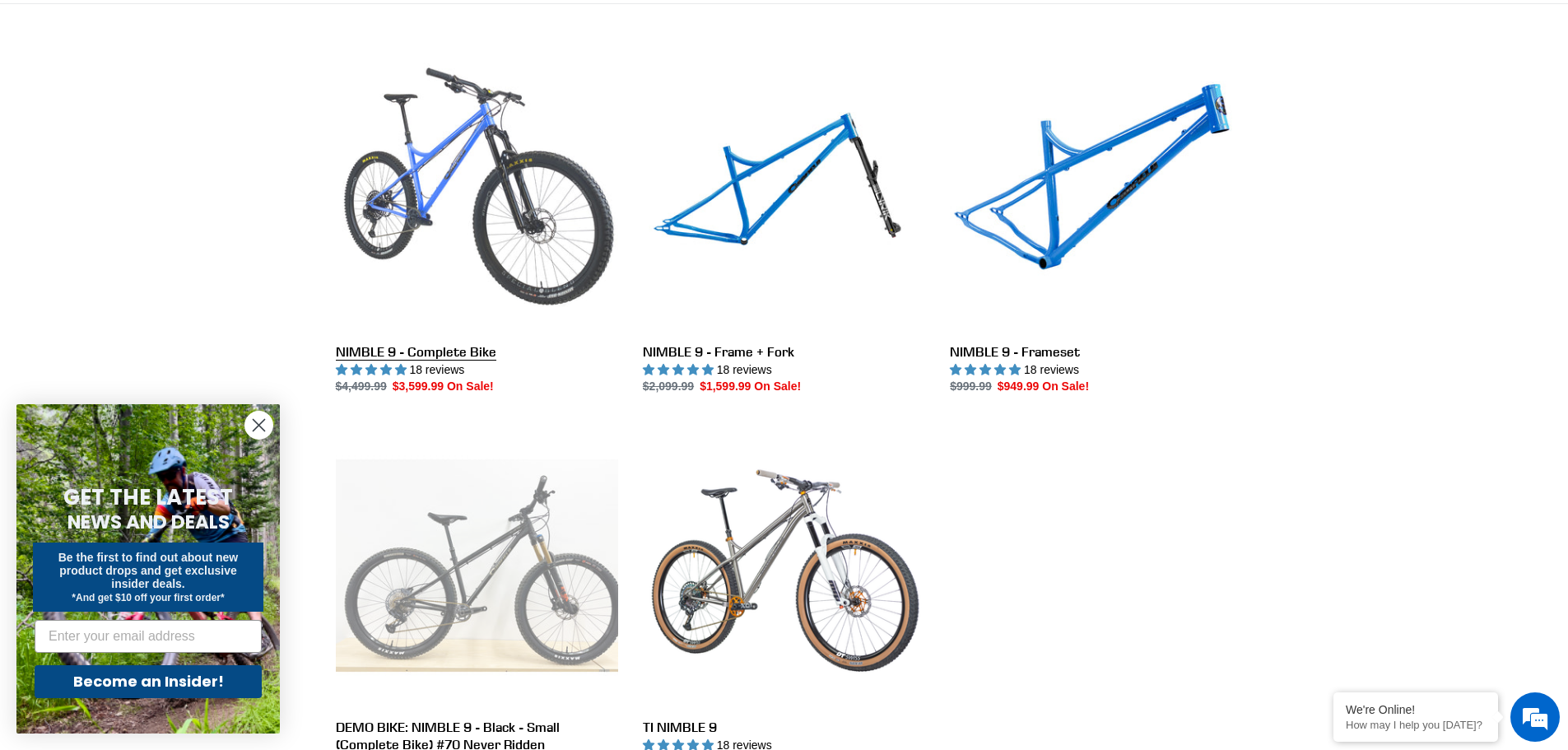
click at [411, 183] on link "NIMBLE 9 - Complete Bike" at bounding box center [477, 223] width 283 height 347
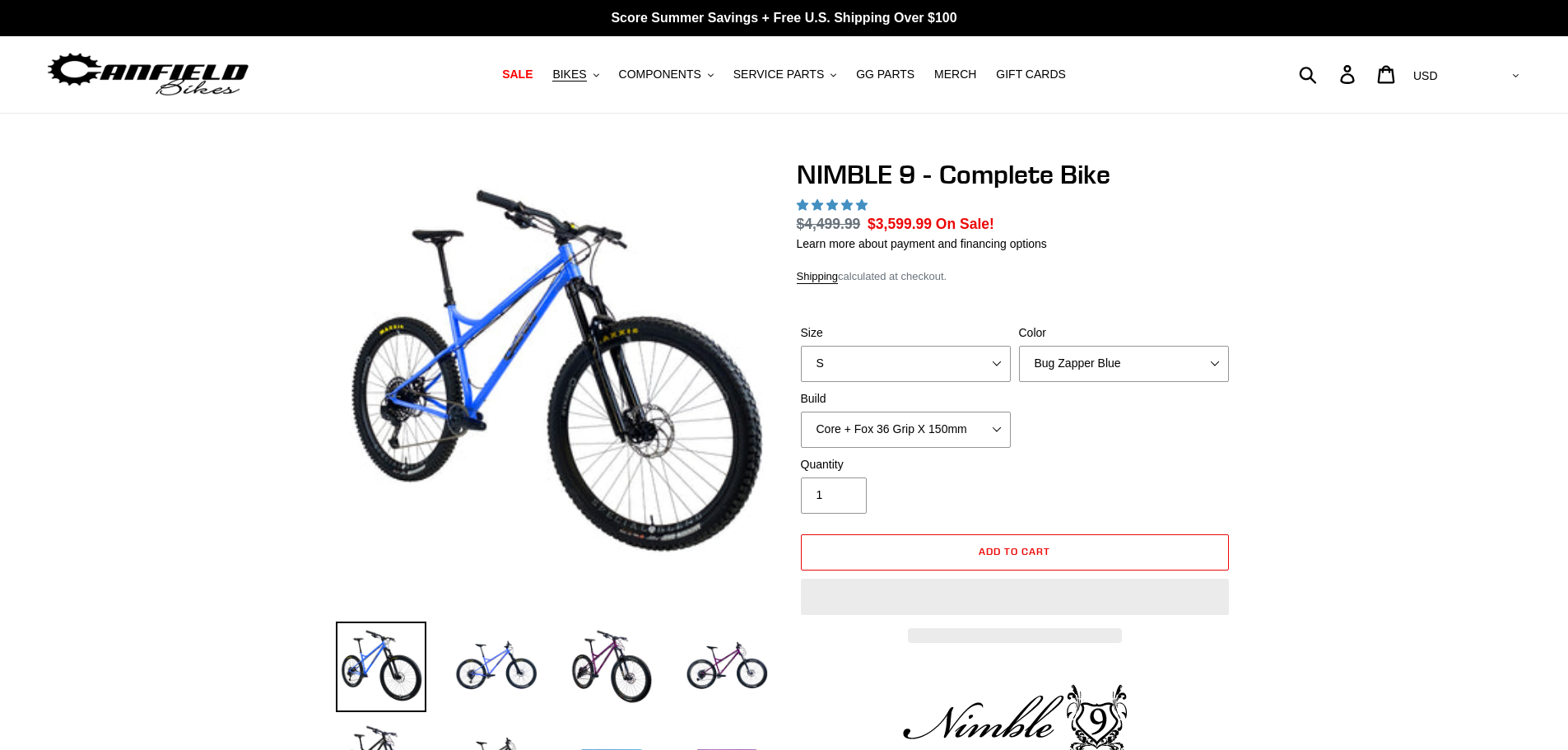
select select "highest-rating"
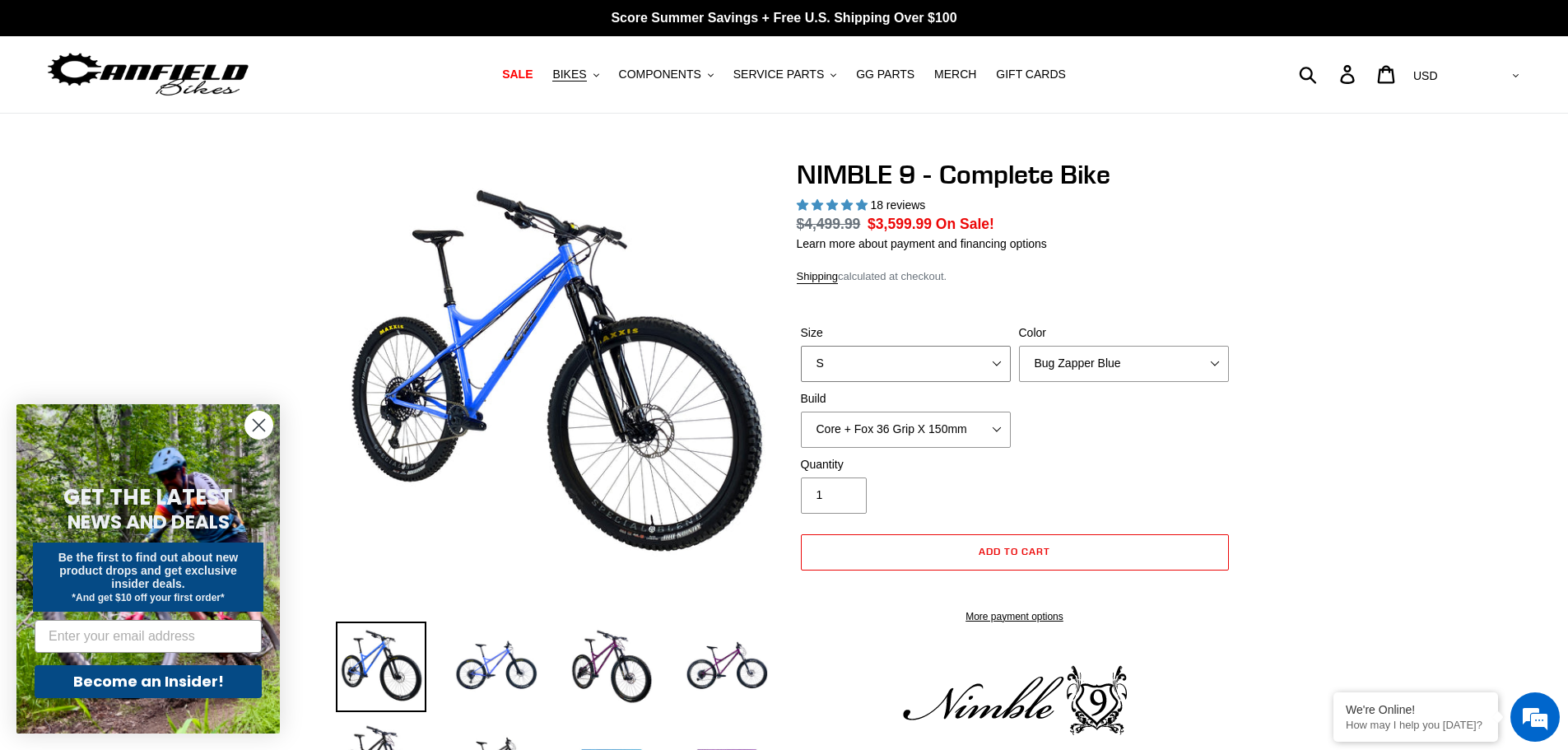
click at [968, 364] on select "S M L XL" at bounding box center [906, 364] width 210 height 36
select select "L"
click at [801, 346] on select "S M L XL" at bounding box center [906, 364] width 210 height 36
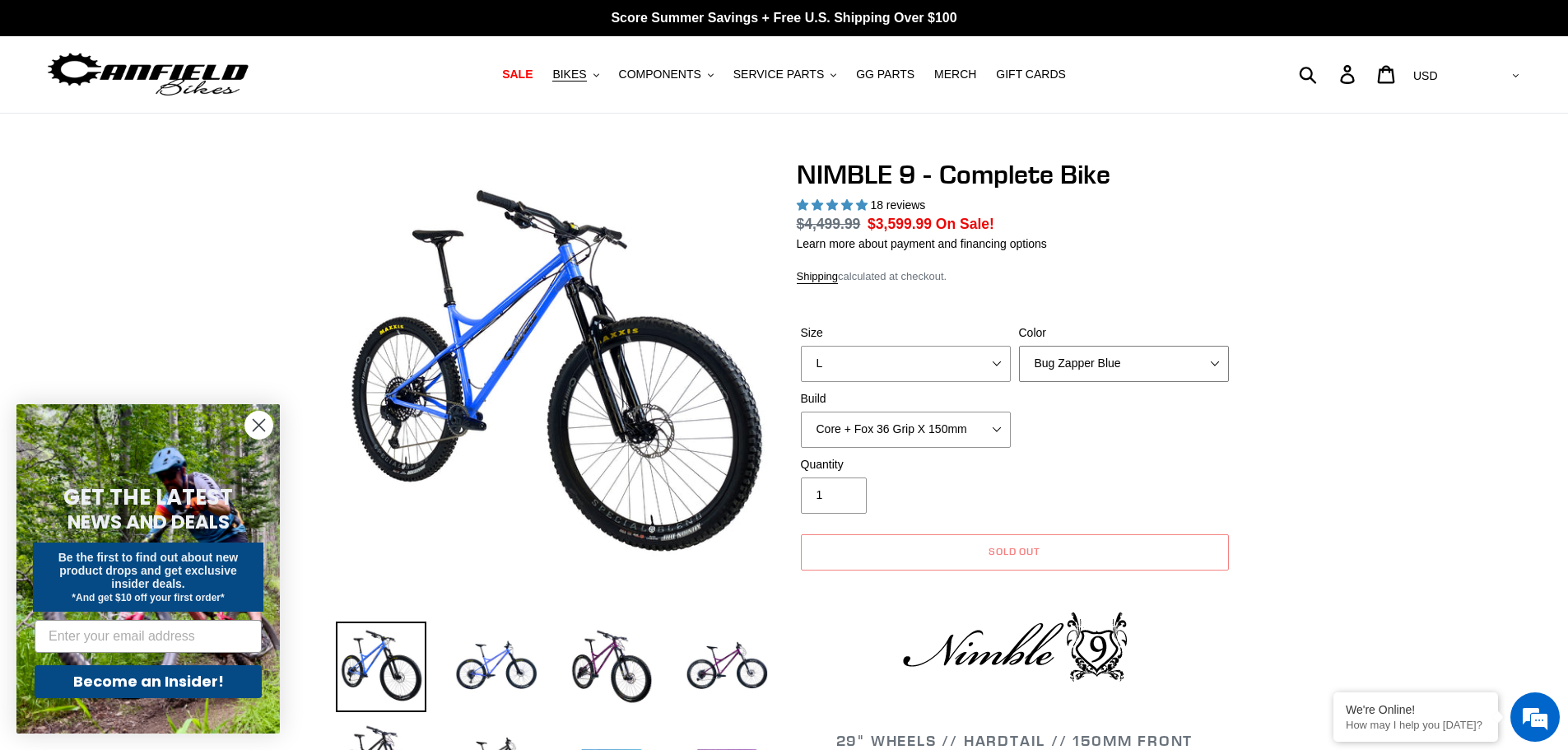
click at [1069, 369] on select "Bug Zapper Blue Purple Haze - Sold Out Galaxy Black" at bounding box center [1124, 364] width 210 height 36
select select "Galaxy Black"
click at [1020, 346] on select "Bug Zapper Blue Purple Haze - Sold Out Galaxy Black" at bounding box center [1124, 364] width 210 height 36
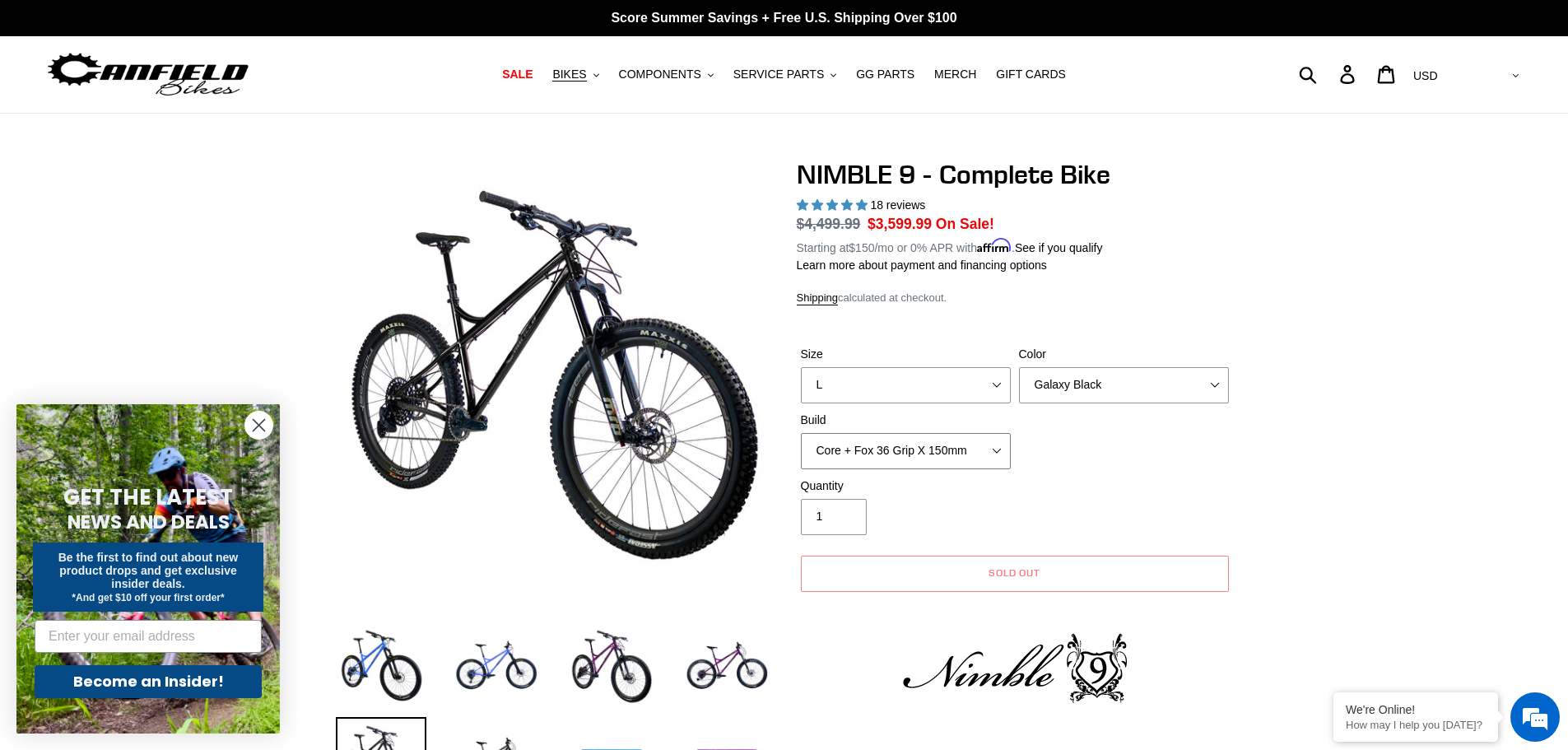
click at [965, 433] on select "Core + Fox 36 Grip X 150mm Pro + Fox 36 Grip X 150mm Core + RockShox Lyrik Ulti…" at bounding box center [906, 451] width 210 height 36
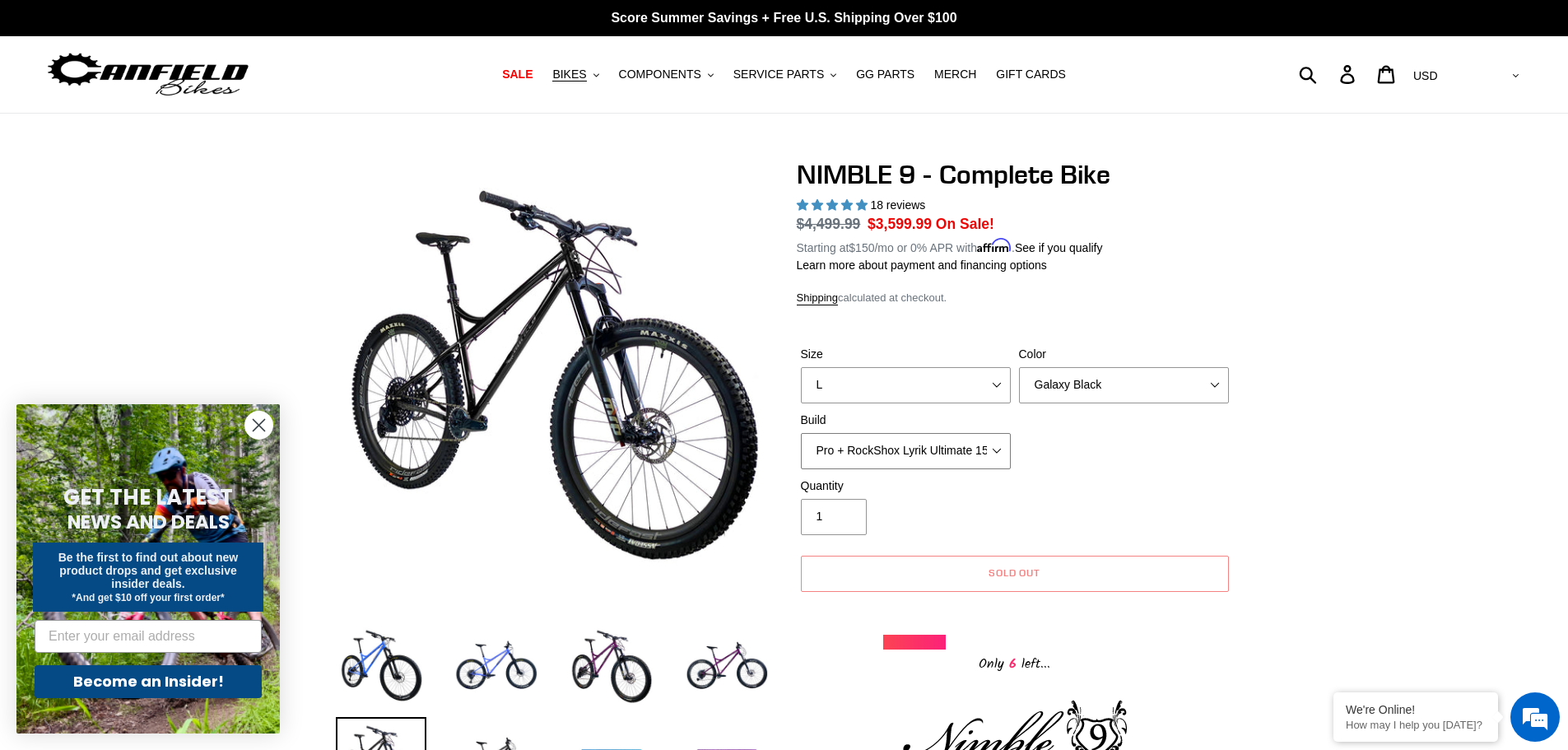
click at [801, 433] on select "Core + Fox 36 Grip X 150mm Pro + Fox 36 Grip X 150mm Core + RockShox Lyrik Ulti…" at bounding box center [906, 451] width 210 height 36
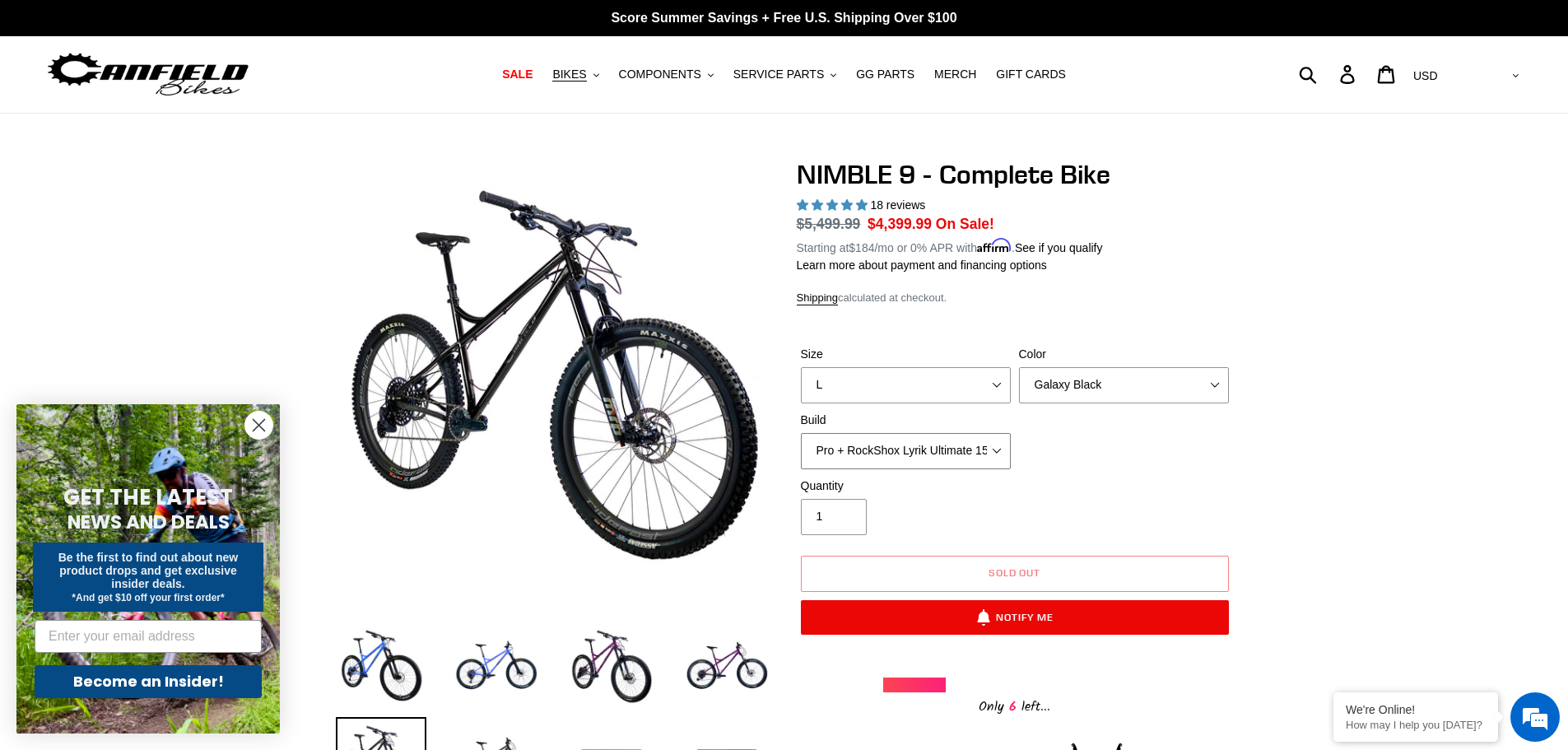
click at [949, 443] on select "Core + Fox 36 Grip X 150mm Pro + Fox 36 Grip X 150mm Core + RockShox Lyrik Ulti…" at bounding box center [906, 451] width 210 height 36
click at [801, 433] on select "Core + Fox 36 Grip X 150mm Pro + Fox 36 Grip X 150mm Core + RockShox Lyrik Ulti…" at bounding box center [906, 451] width 210 height 36
click at [947, 443] on select "Core + Fox 36 Grip X 150mm Pro + Fox 36 Grip X 150mm Core + RockShox Lyrik Ulti…" at bounding box center [906, 451] width 210 height 36
click at [801, 433] on select "Core + Fox 36 Grip X 150mm Pro + Fox 36 Grip X 150mm Core + RockShox Lyrik Ulti…" at bounding box center [906, 451] width 210 height 36
click at [946, 446] on select "Core + Fox 36 Grip X 150mm Pro + Fox 36 Grip X 150mm Core + RockShox Lyrik Ulti…" at bounding box center [906, 451] width 210 height 36
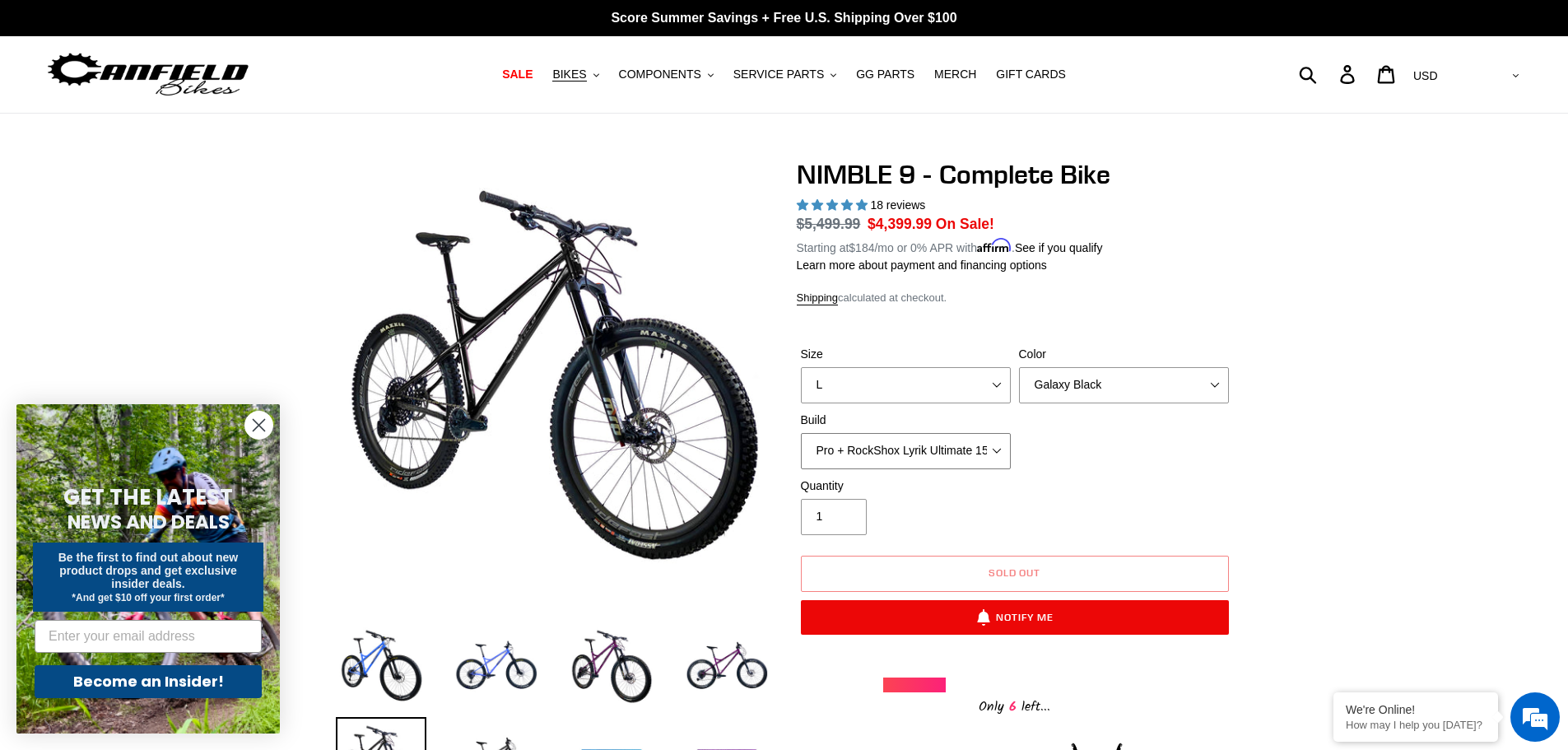
select select "Pro + Fox 36 Grip X 150mm"
click at [801, 433] on select "Core + Fox 36 Grip X 150mm Pro + Fox 36 Grip X 150mm Core + RockShox Lyrik Ulti…" at bounding box center [906, 451] width 210 height 36
click at [1073, 387] on select "Bug Zapper Blue Purple Haze - Sold Out Galaxy Black" at bounding box center [1124, 386] width 210 height 36
select select "Bug Zapper Blue"
click at [1020, 368] on select "Bug Zapper Blue Purple Haze - Sold Out Galaxy Black" at bounding box center [1124, 386] width 210 height 36
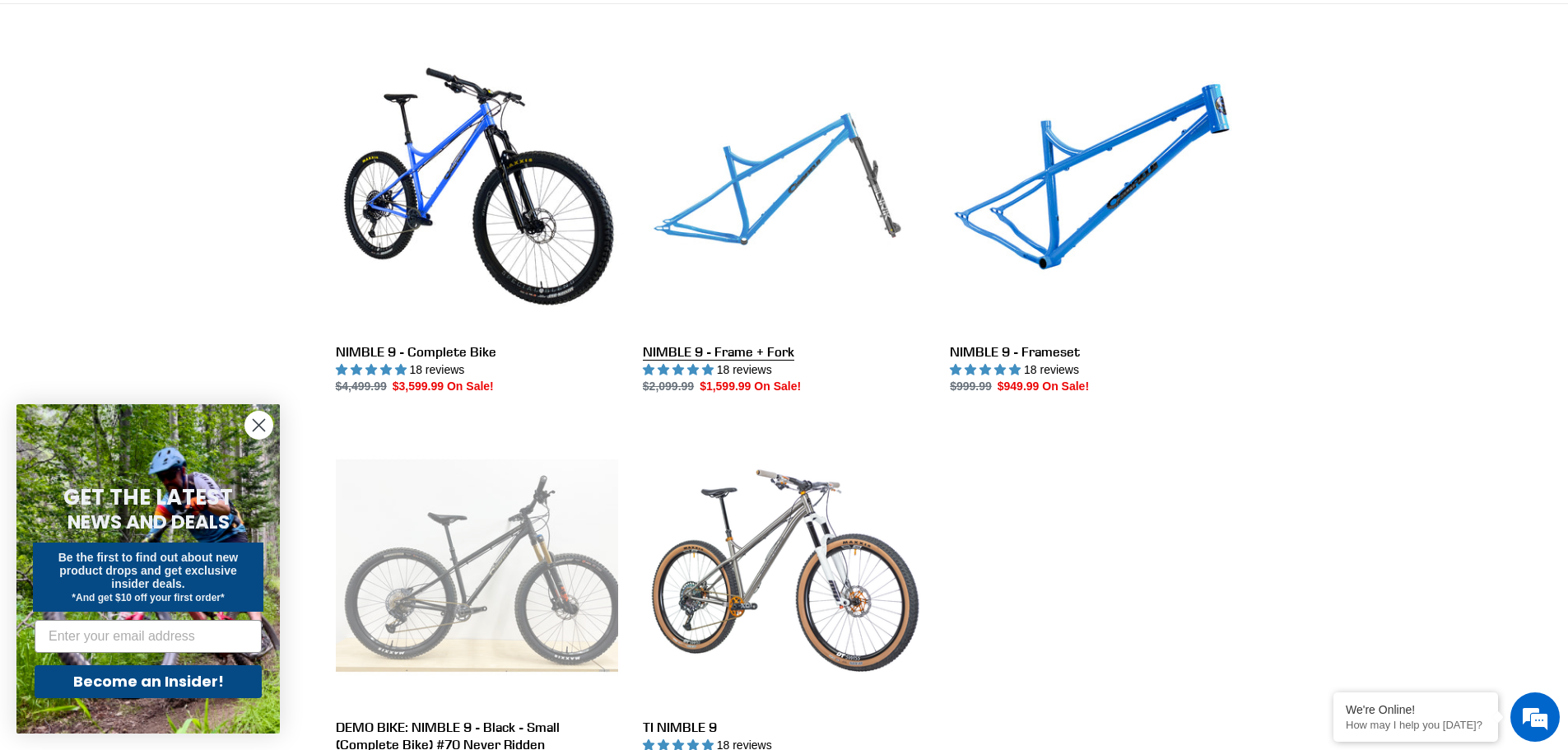
click at [762, 181] on link "NIMBLE 9 - Frame + Fork" at bounding box center [784, 223] width 283 height 347
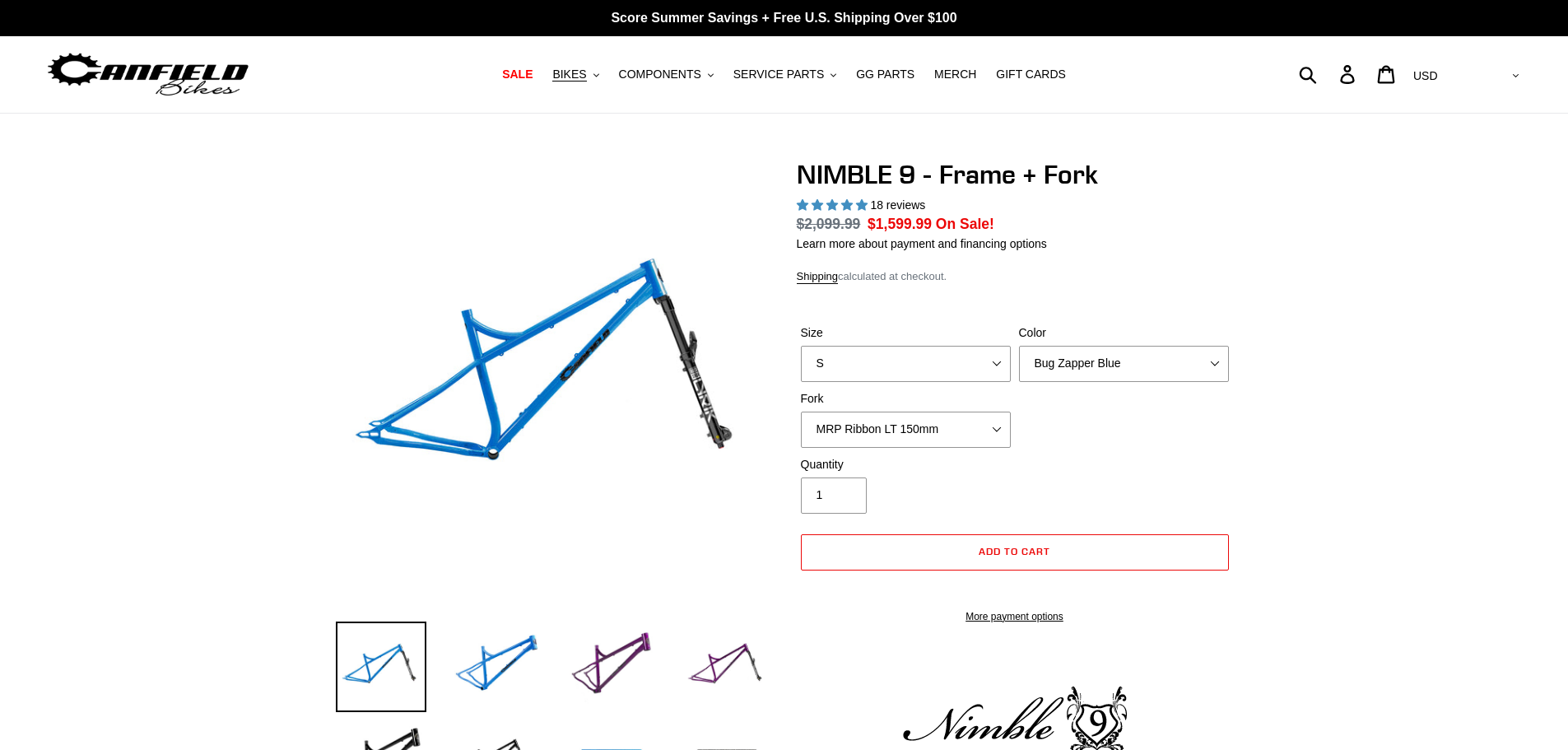
select select "highest-rating"
click at [978, 353] on select "S M L XL" at bounding box center [906, 364] width 210 height 36
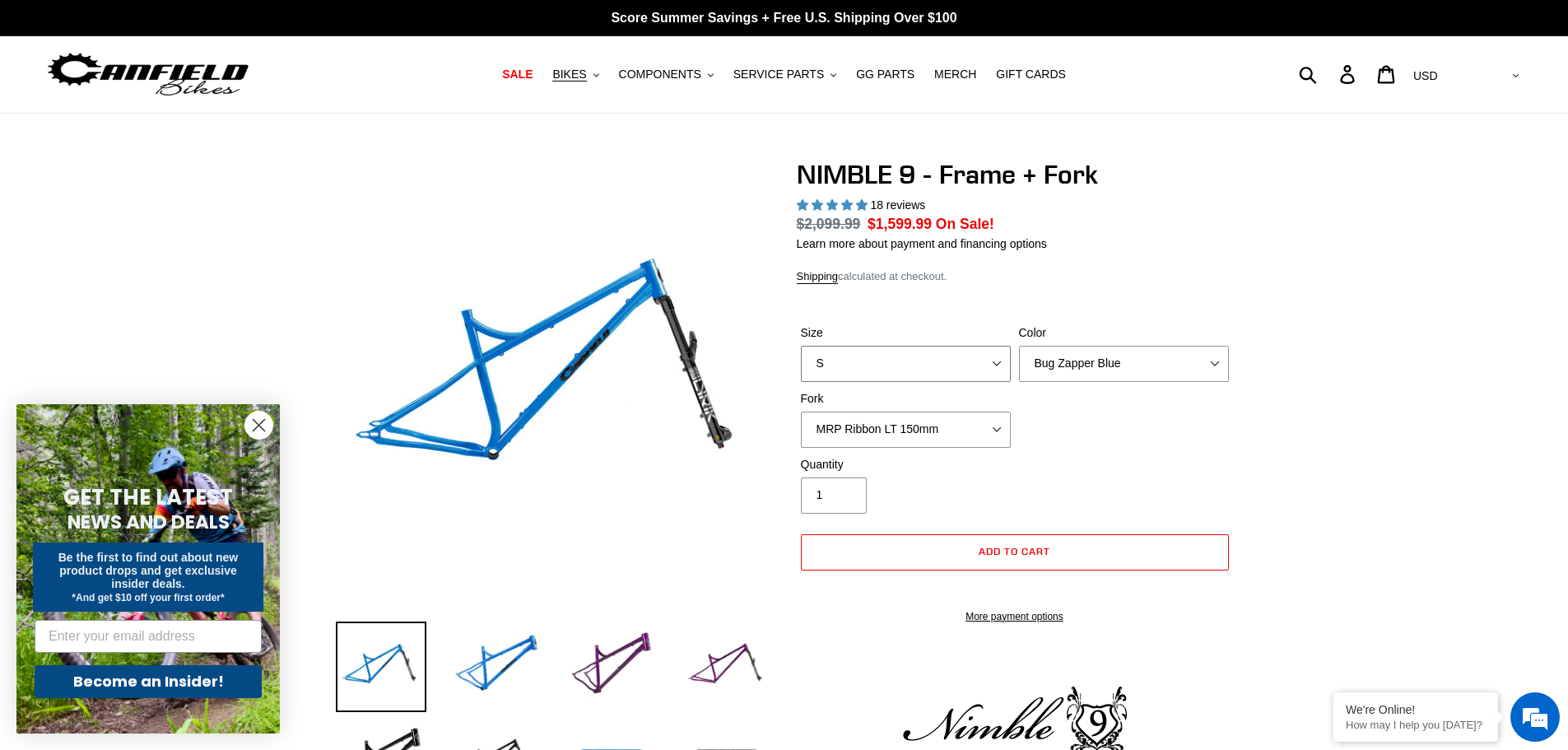
select select "L"
click at [801, 346] on select "S M L XL" at bounding box center [906, 364] width 210 height 36
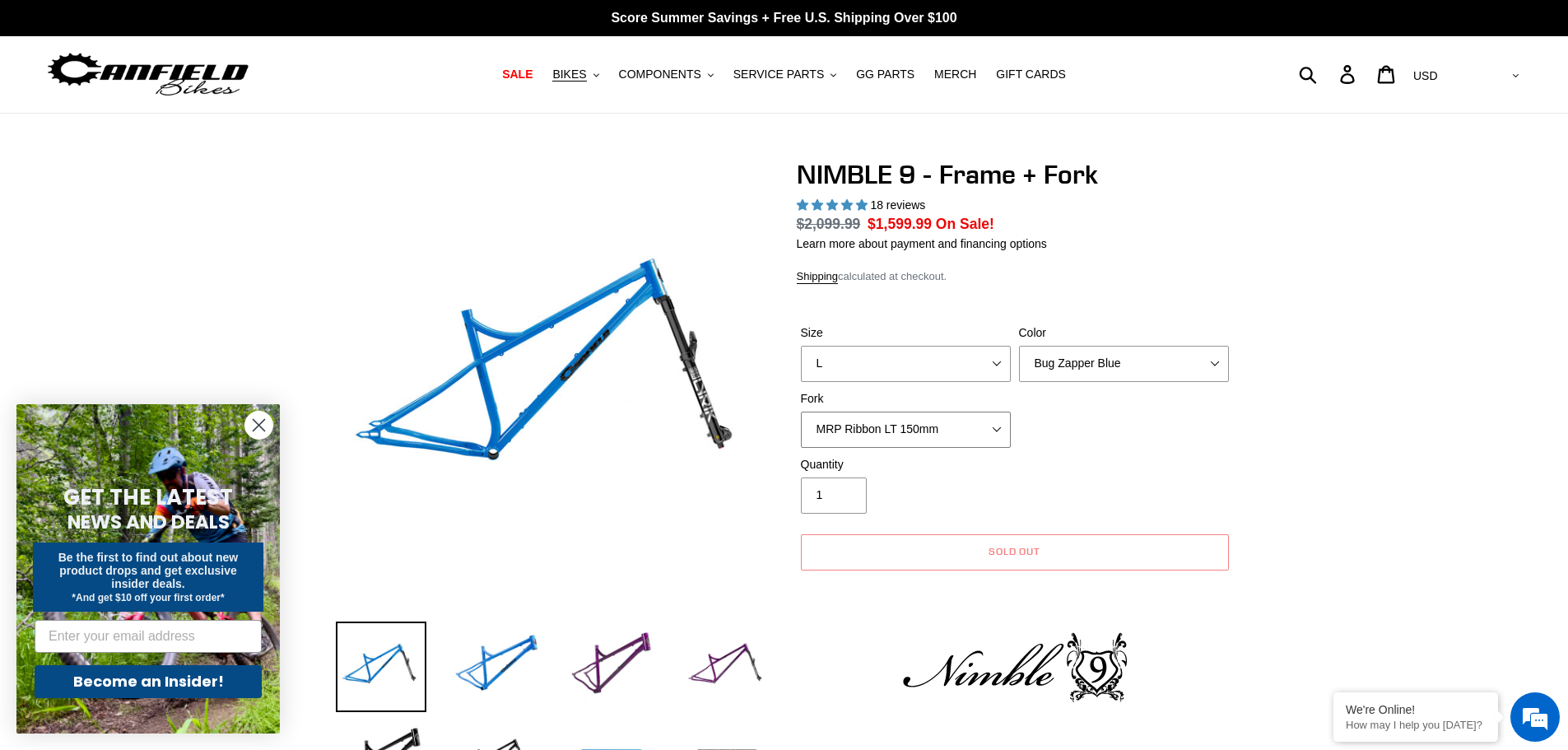
click at [943, 431] on select "MRP Ribbon LT 150mm Fox 36 Factory Grip X 150mm (Special Order) RockShox Lyrik …" at bounding box center [906, 429] width 210 height 36
click at [801, 411] on select "MRP Ribbon LT 150mm Fox 36 Factory Grip X 150mm (Special Order) RockShox Lyrik …" at bounding box center [906, 429] width 210 height 36
click at [1164, 429] on div "Size S M L XL Color Bug Zapper Blue Purple Haze - Sold Out Galaxy Black Fork MR…" at bounding box center [1014, 391] width 436 height 132
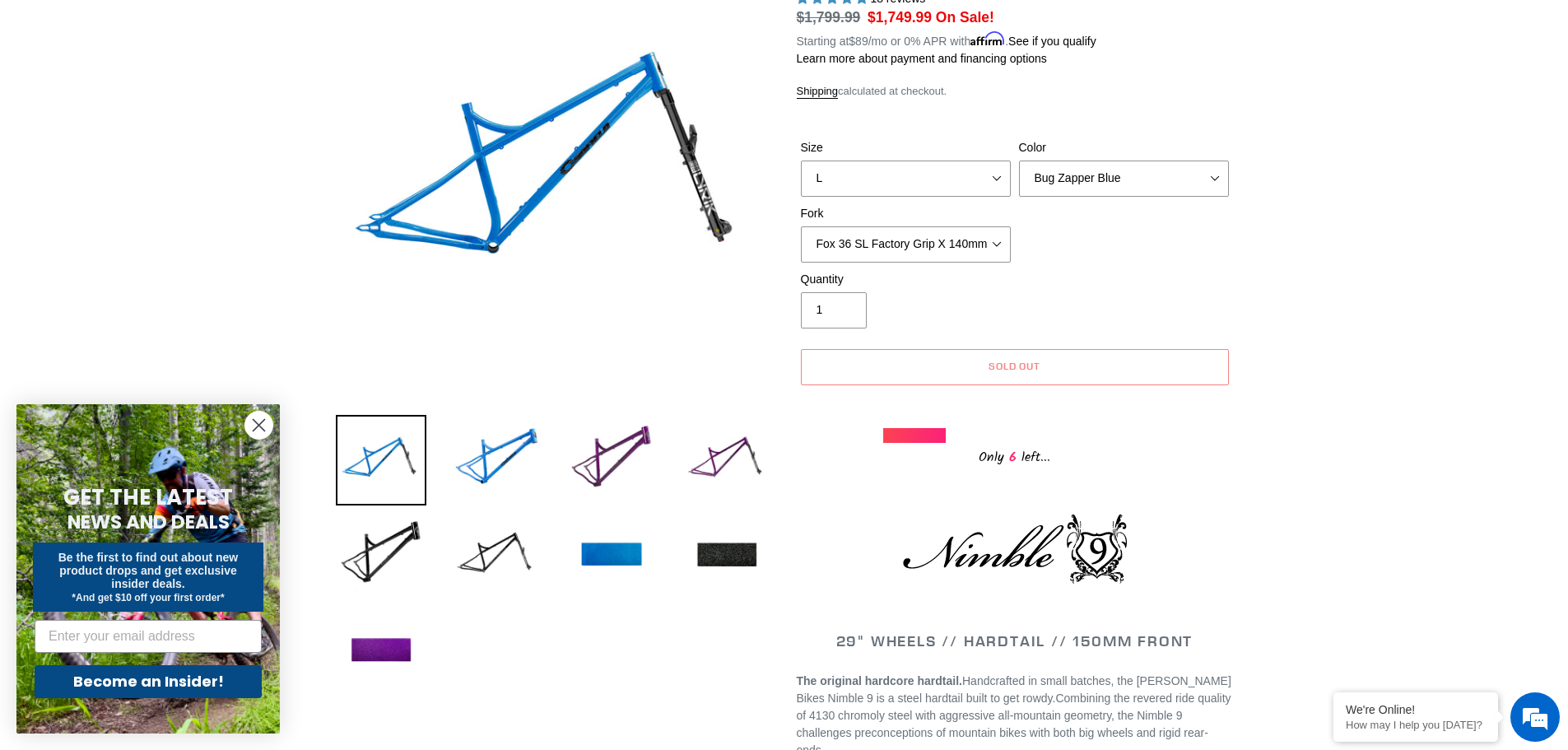
scroll to position [185, 0]
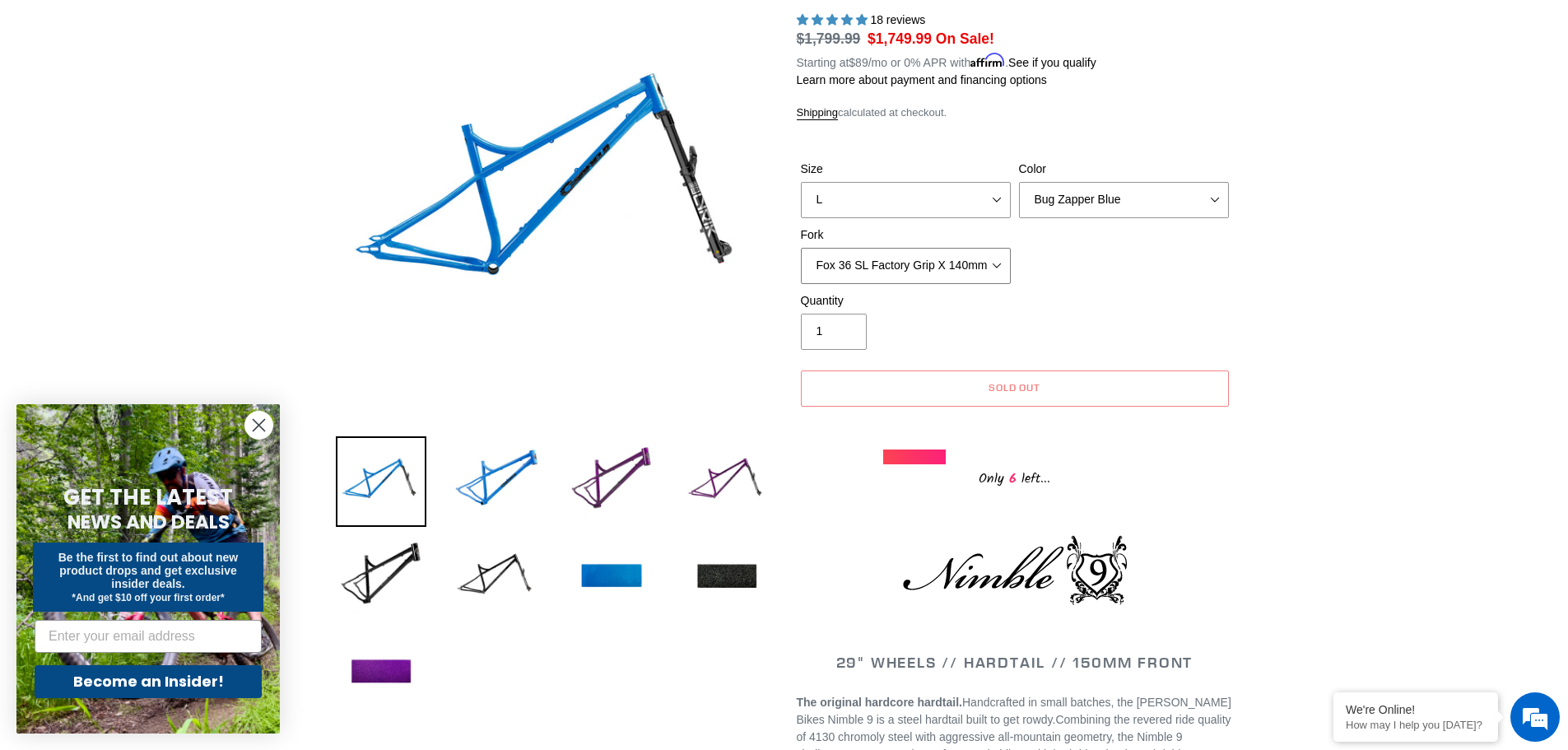
click at [895, 263] on select "MRP Ribbon LT 150mm Fox 36 Factory Grip X 150mm (Special Order) RockShox Lyrik …" at bounding box center [906, 266] width 210 height 36
select select "Fox 36 Factory Grip X 150mm (Special Order)"
click at [801, 248] on select "MRP Ribbon LT 150mm Fox 36 Factory Grip X 150mm (Special Order) RockShox Lyrik …" at bounding box center [906, 266] width 210 height 36
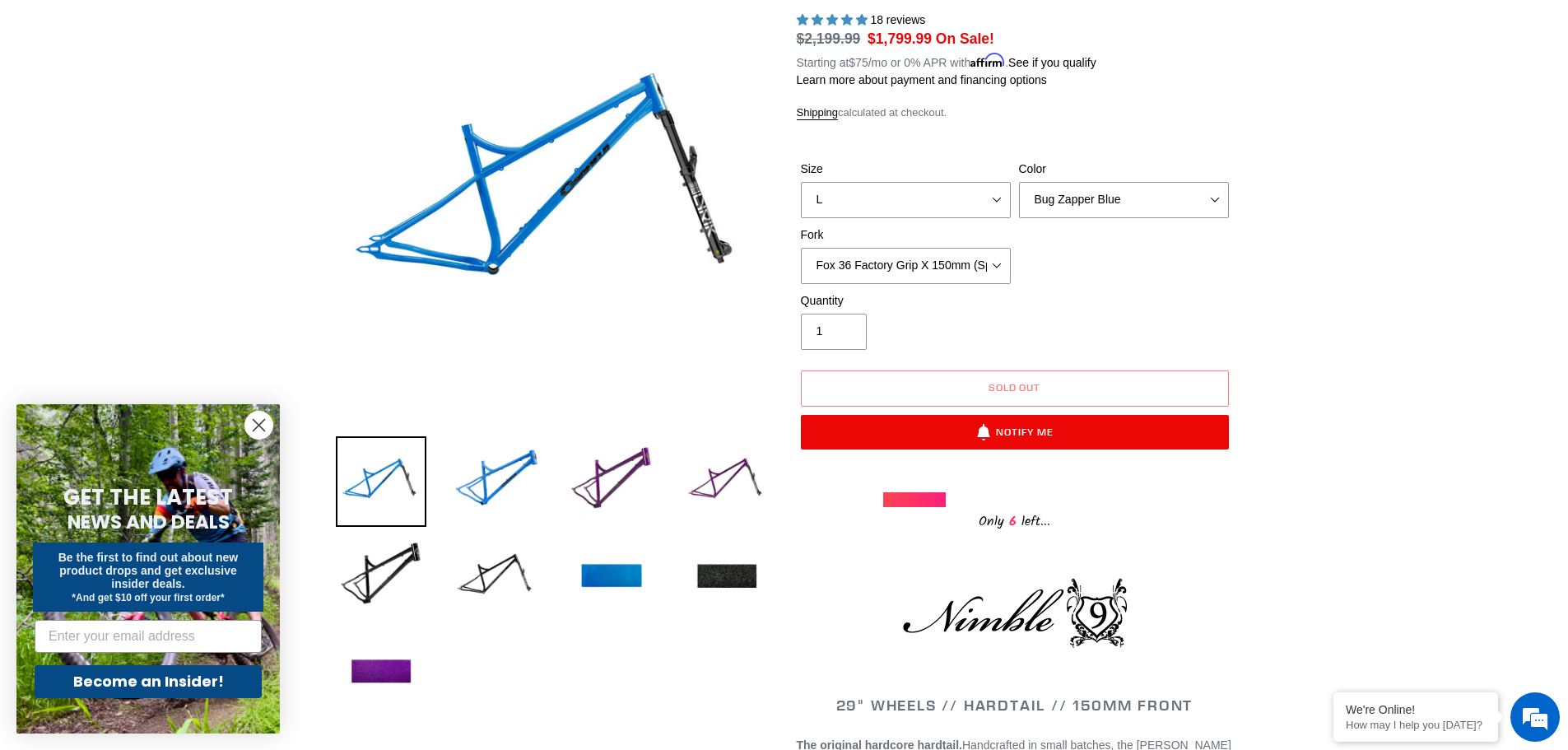
click at [1164, 285] on div "Size S M L XL Color Bug Zapper Blue Purple Haze - Sold Out Galaxy Black Fork MR…" at bounding box center [1014, 226] width 436 height 132
click at [994, 268] on select "MRP Ribbon LT 150mm Fox 36 Factory Grip X 150mm (Special Order) RockShox Lyrik …" at bounding box center [906, 266] width 210 height 36
click at [801, 248] on select "MRP Ribbon LT 150mm Fox 36 Factory Grip X 150mm (Special Order) RockShox Lyrik …" at bounding box center [906, 266] width 210 height 36
click at [1129, 305] on div "Quantity 1" at bounding box center [1014, 325] width 436 height 66
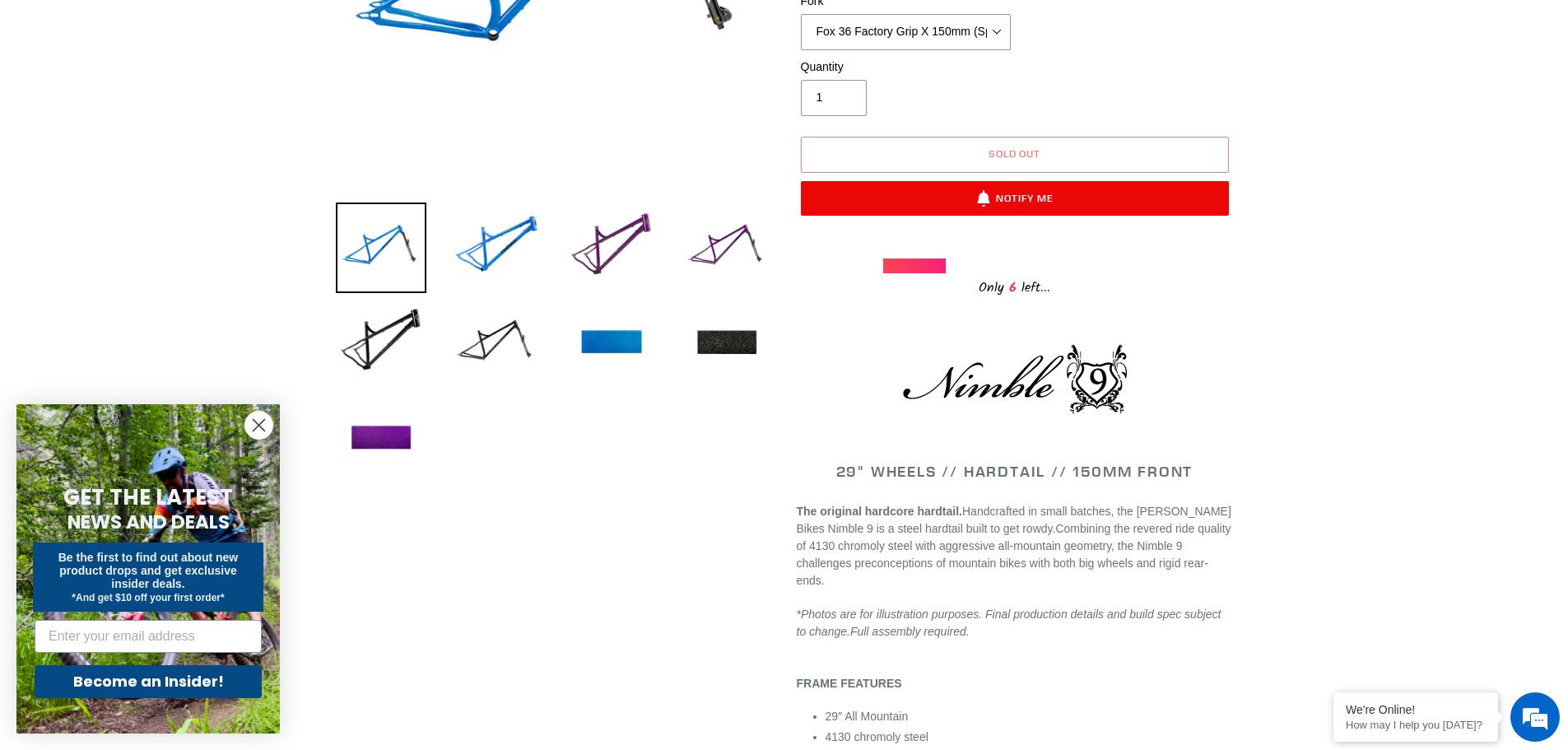
scroll to position [185, 0]
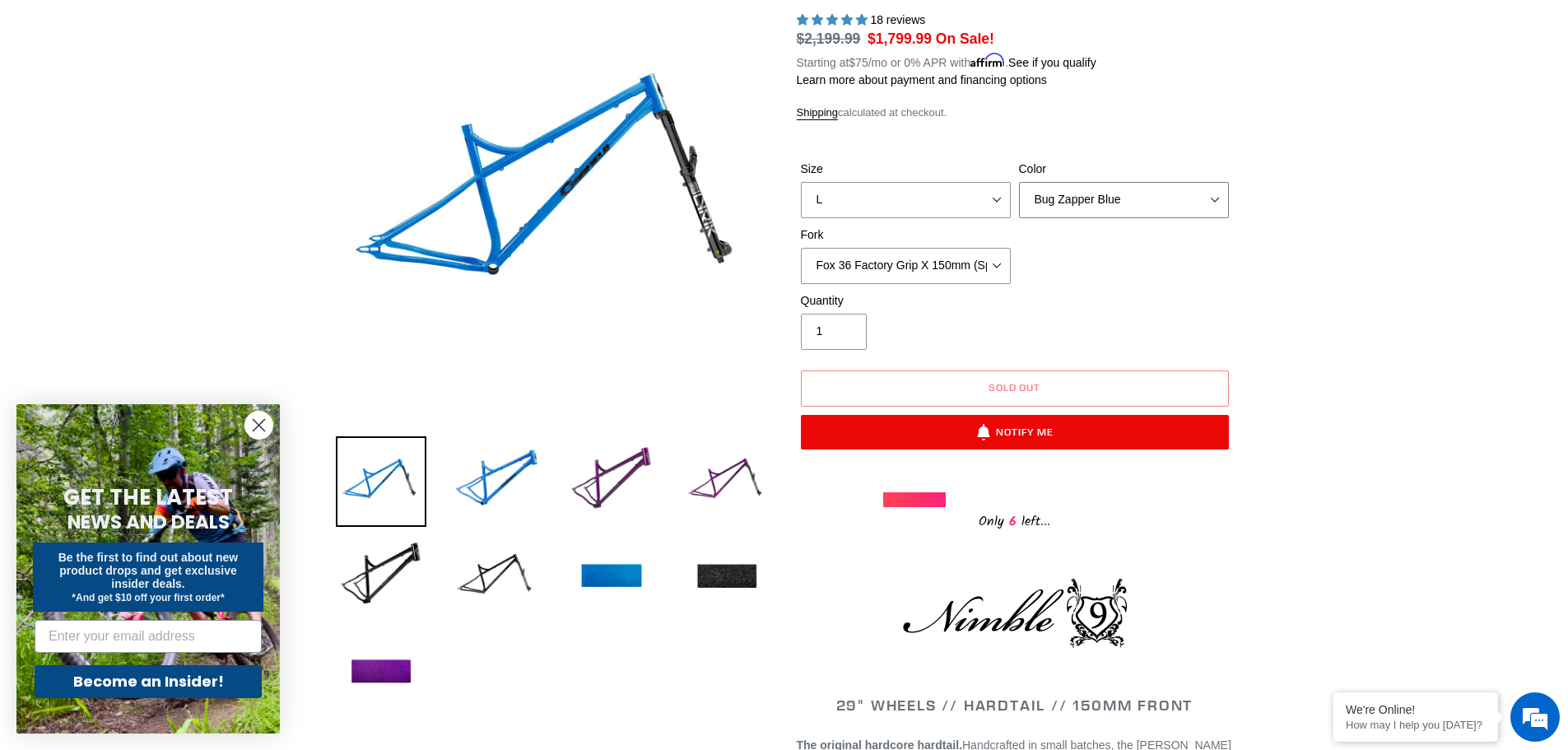
click at [1118, 201] on select "Bug Zapper Blue Purple Haze - Sold Out Galaxy Black" at bounding box center [1124, 200] width 210 height 36
select select "Galaxy Black"
click at [1020, 182] on select "Bug Zapper Blue Purple Haze - Sold Out Galaxy Black" at bounding box center [1124, 200] width 210 height 36
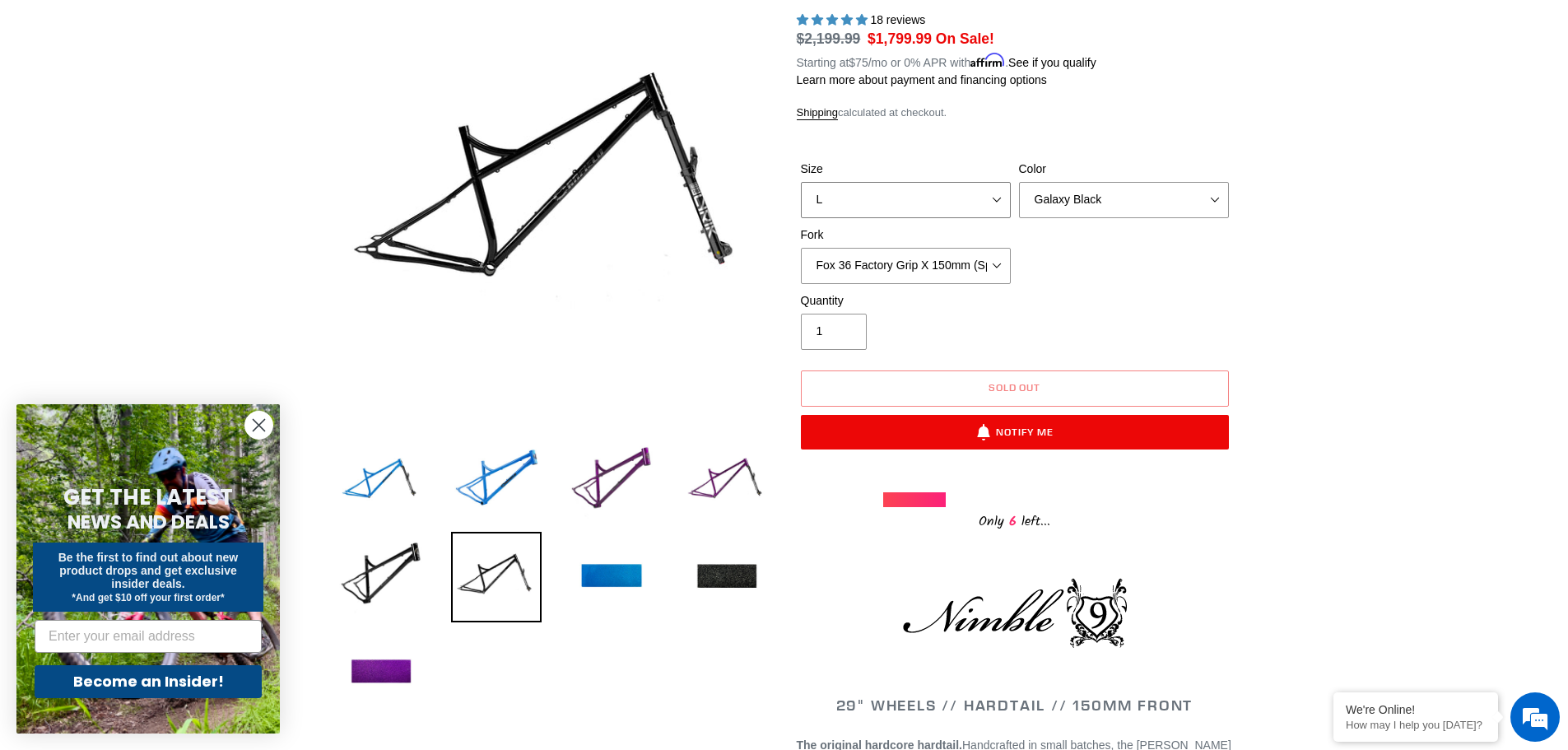
click at [919, 202] on select "S M L XL" at bounding box center [906, 200] width 210 height 36
click at [801, 182] on select "S M L XL" at bounding box center [906, 200] width 210 height 36
click at [1078, 267] on div "Size S M L XL Color Bug Zapper Blue Purple Haze - Sold Out Galaxy Black Fork MR…" at bounding box center [1014, 226] width 436 height 132
click at [973, 258] on select "MRP Ribbon LT 150mm Fox 36 Factory Grip X 150mm (Special Order) RockShox Lyrik …" at bounding box center [906, 266] width 210 height 36
click at [1147, 242] on div "Size S M L XL Color Bug Zapper Blue Purple Haze - Sold Out Galaxy Black Fork MR…" at bounding box center [1014, 226] width 436 height 132
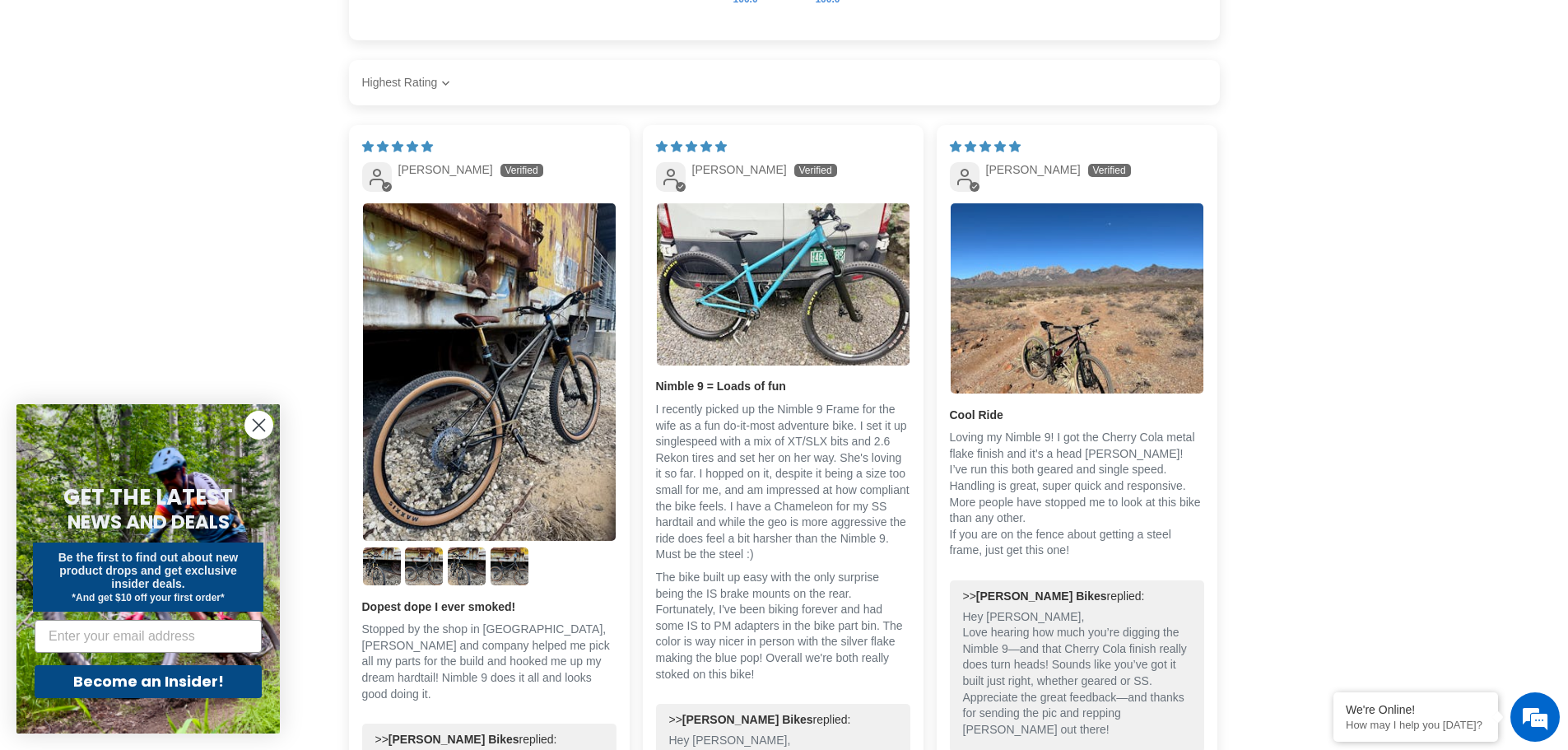
scroll to position [2636, 0]
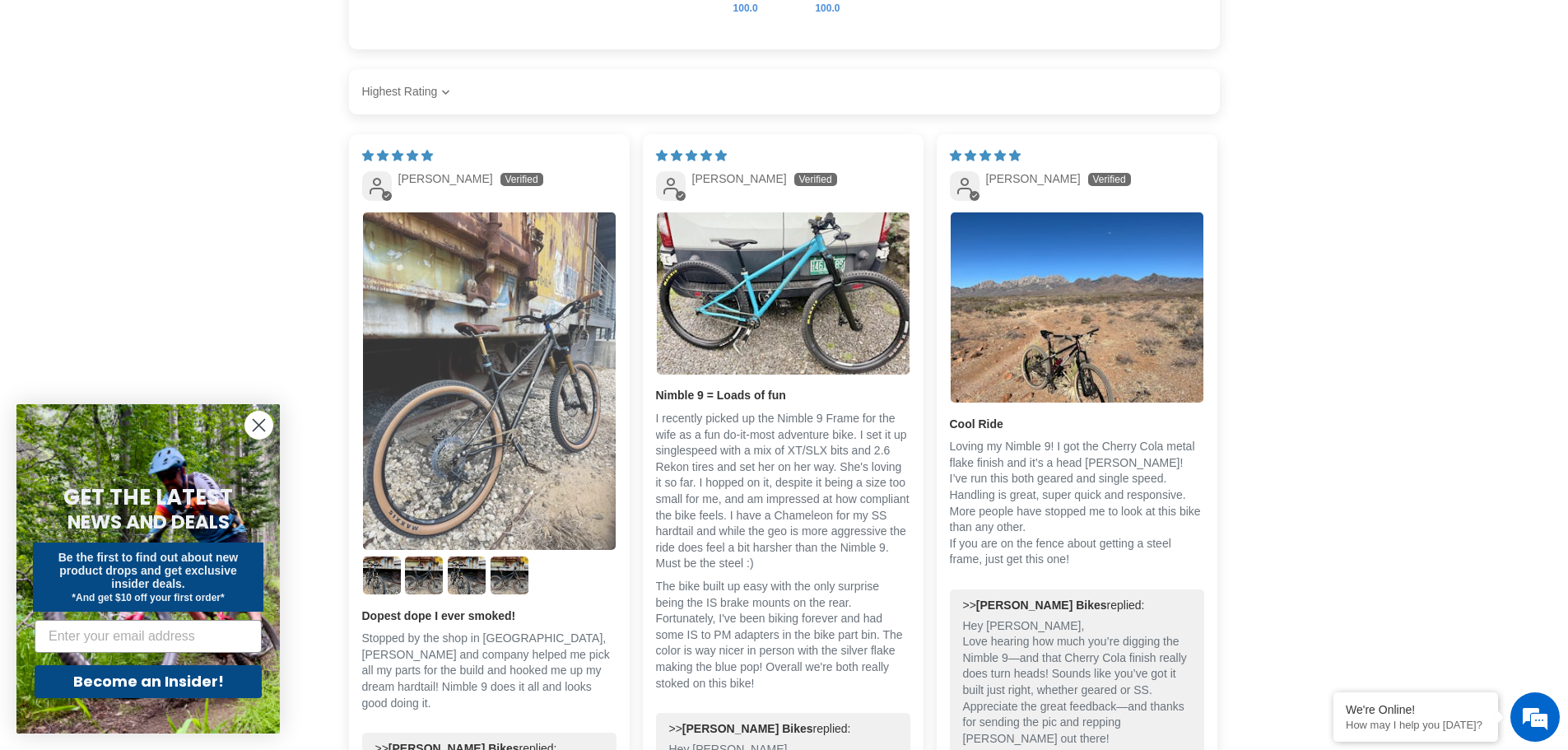
click at [471, 389] on img "Link to user picture 1" at bounding box center [489, 381] width 253 height 338
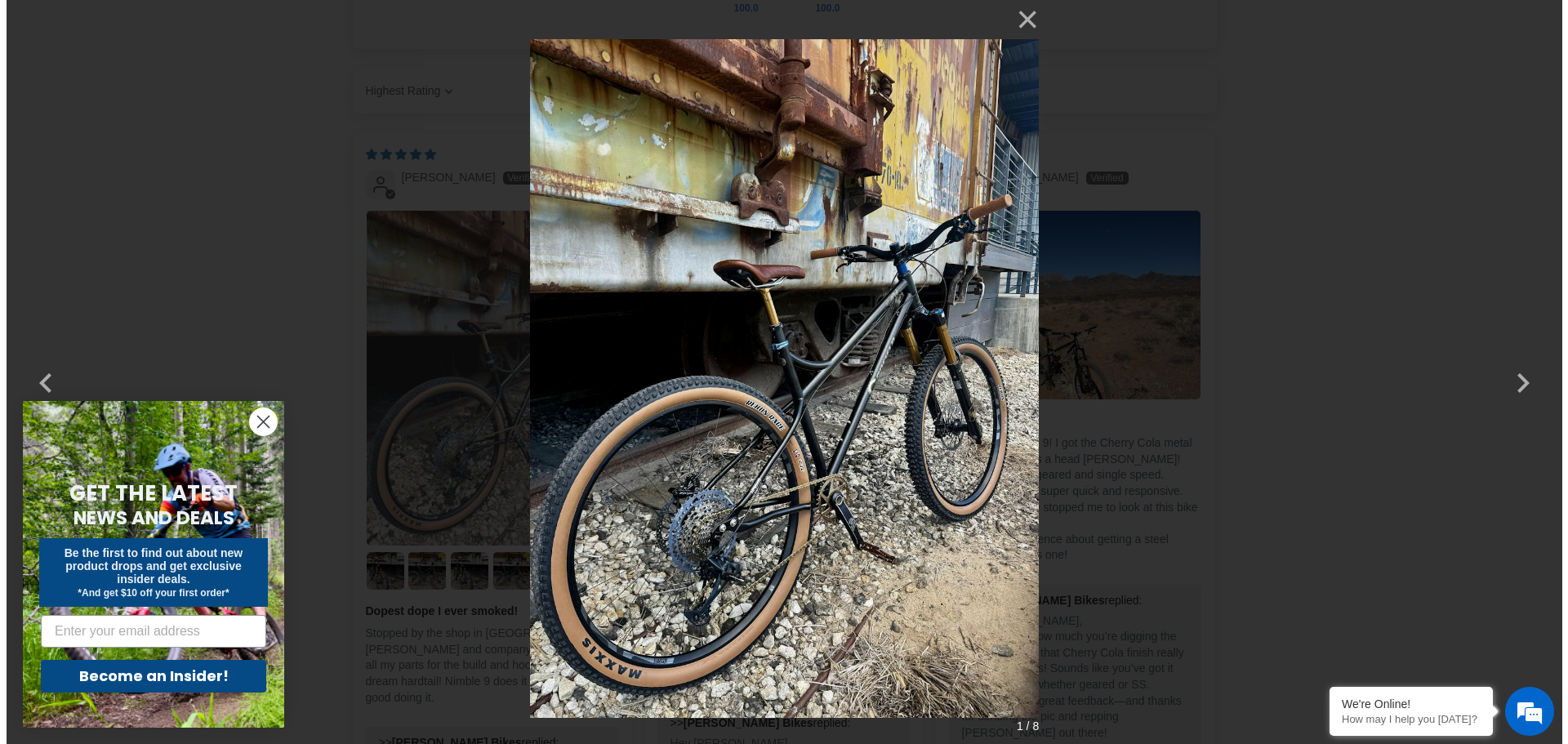
scroll to position [0, 0]
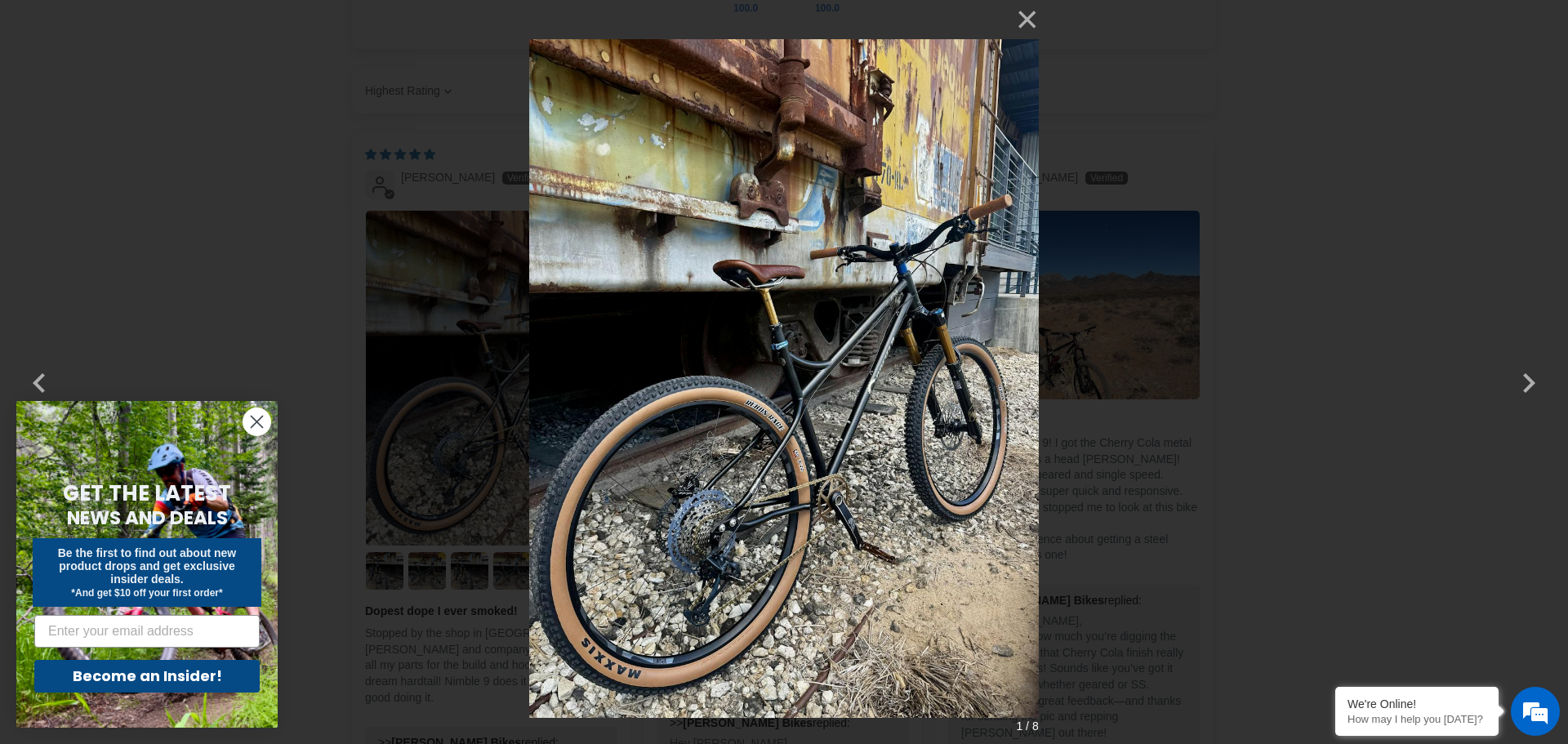
click at [256, 422] on icon "Close dialog" at bounding box center [257, 422] width 11 height 11
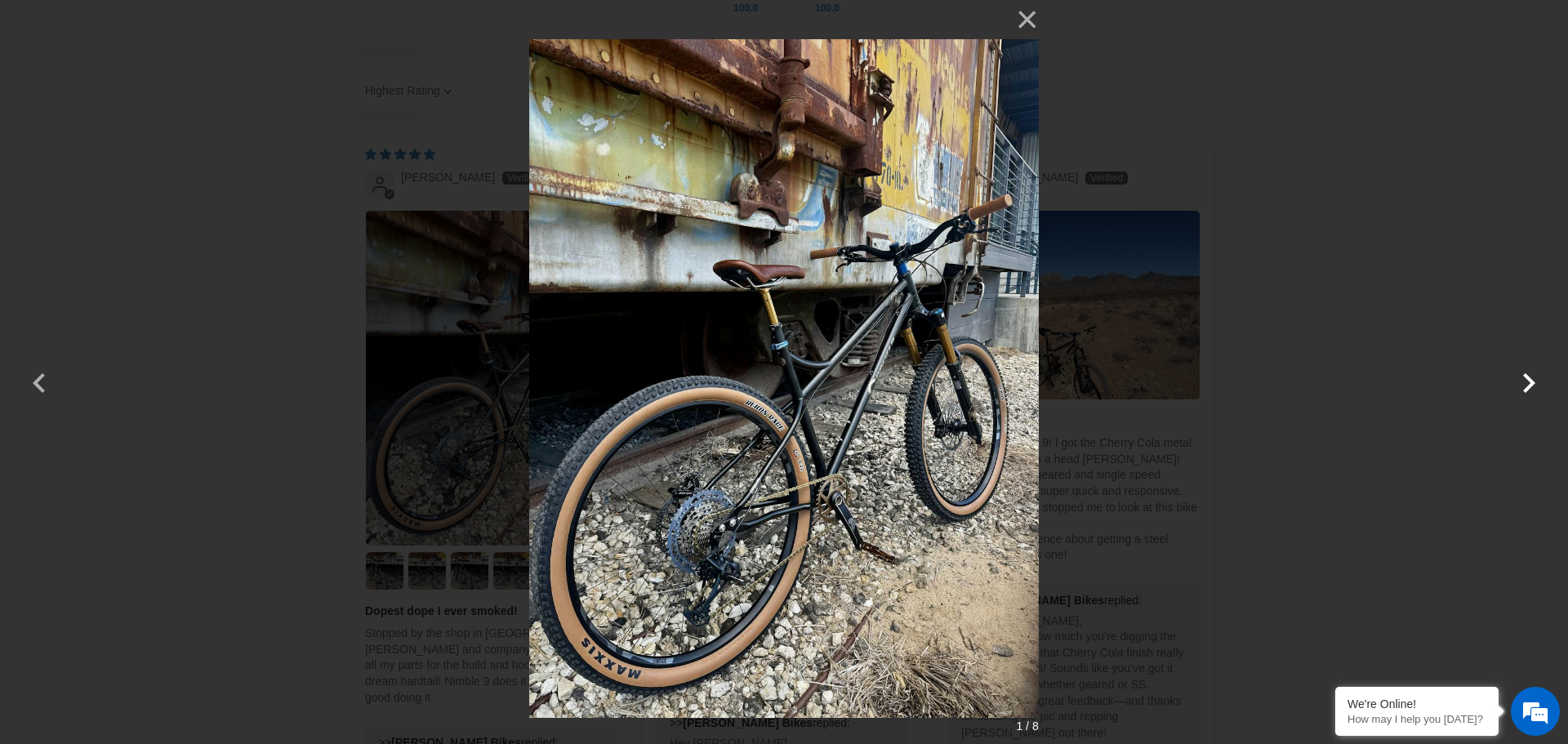
click at [1528, 378] on button "button" at bounding box center [1529, 372] width 39 height 39
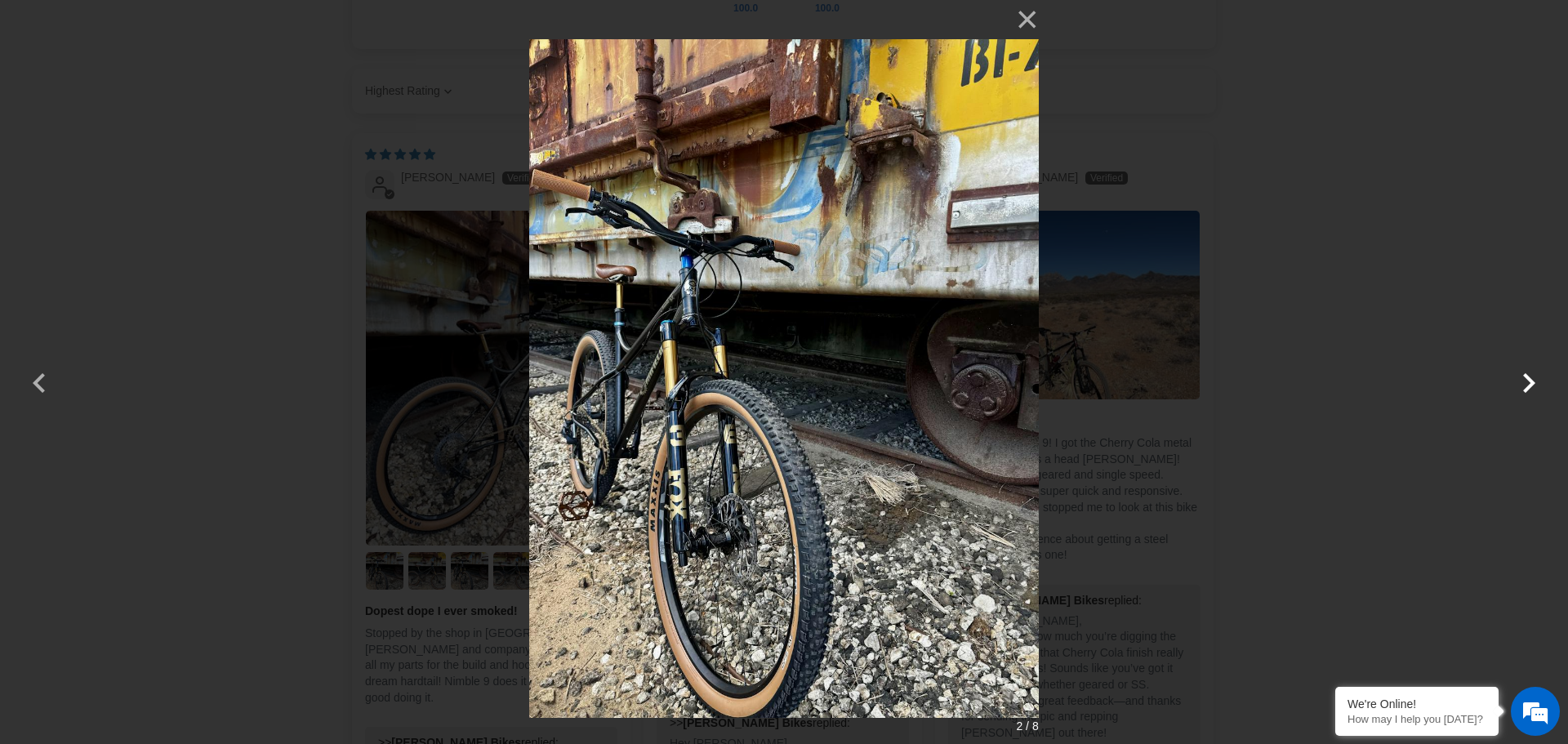
click at [1528, 378] on button "button" at bounding box center [1529, 372] width 39 height 39
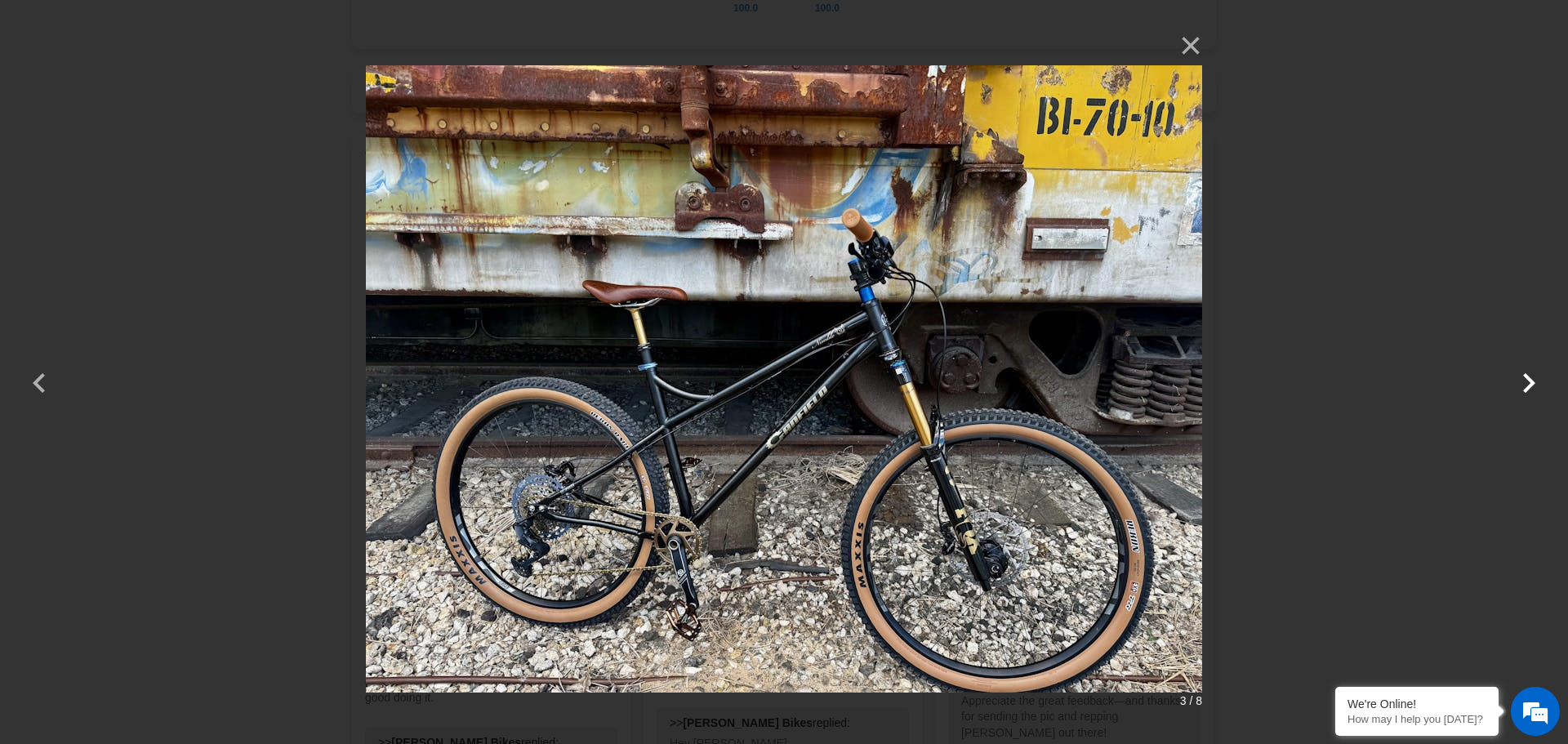
click at [1528, 378] on button "button" at bounding box center [1529, 372] width 39 height 39
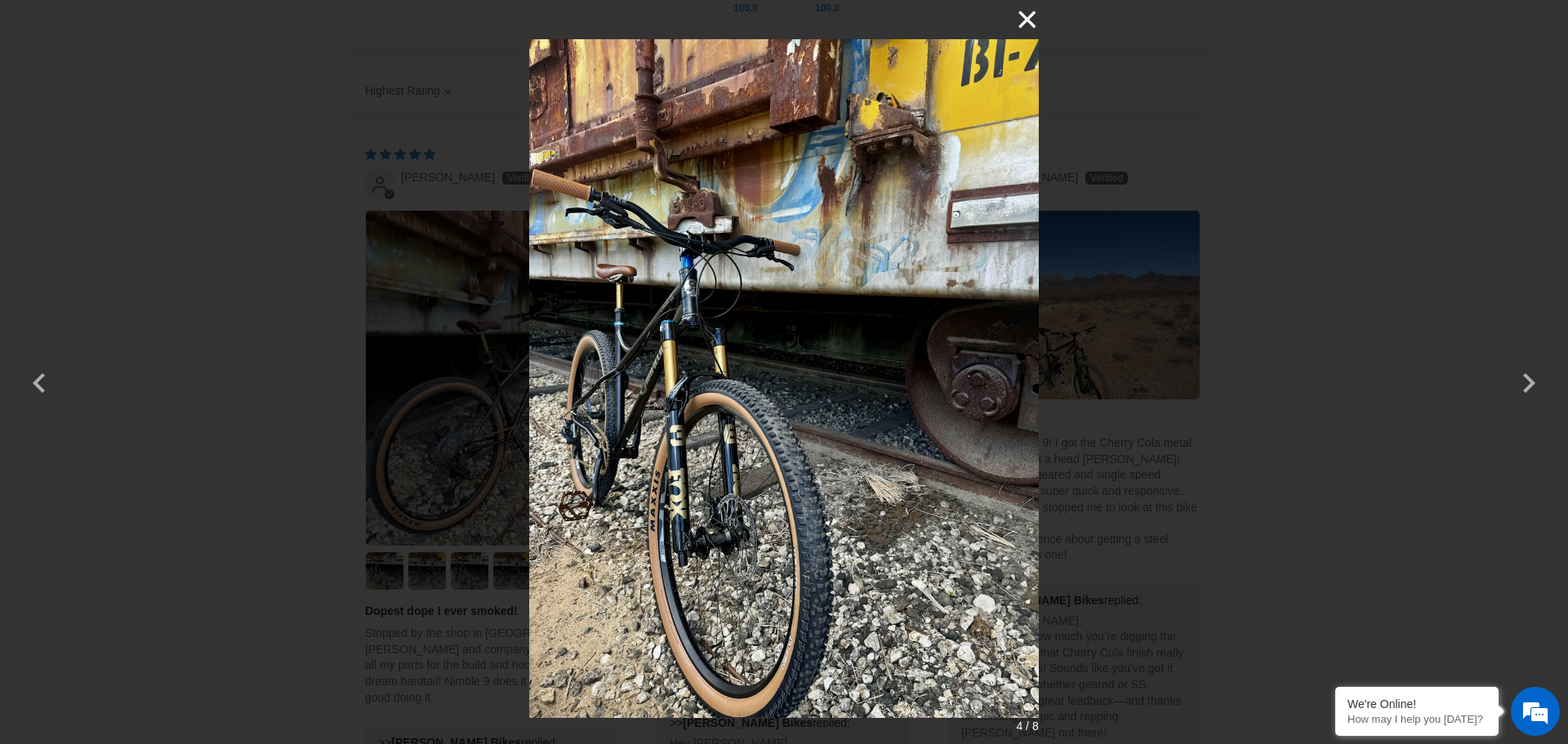
click at [1028, 19] on button "×" at bounding box center [1019, 20] width 39 height 39
